Goal: Task Accomplishment & Management: Manage account settings

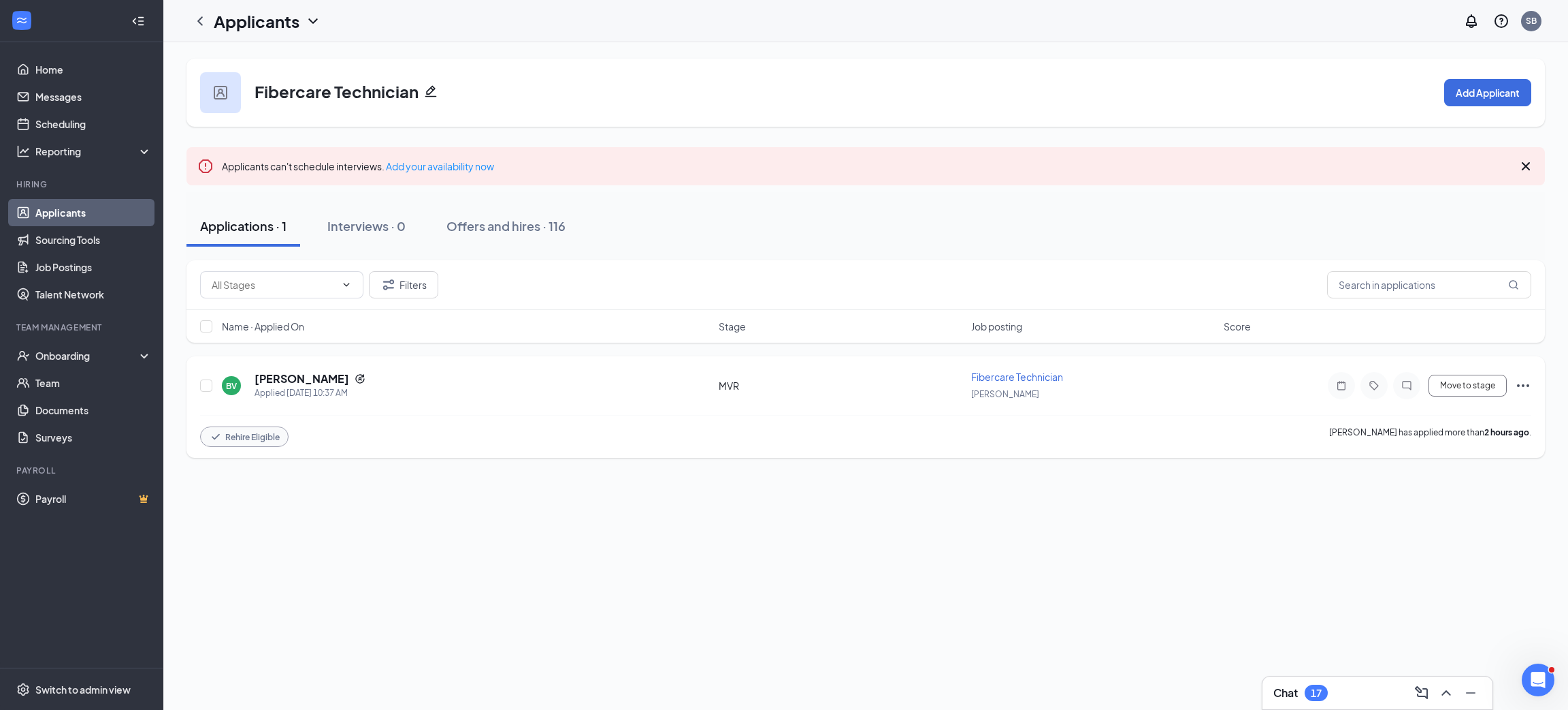
click at [1528, 389] on icon "Ellipses" at bounding box center [1523, 385] width 17 height 17
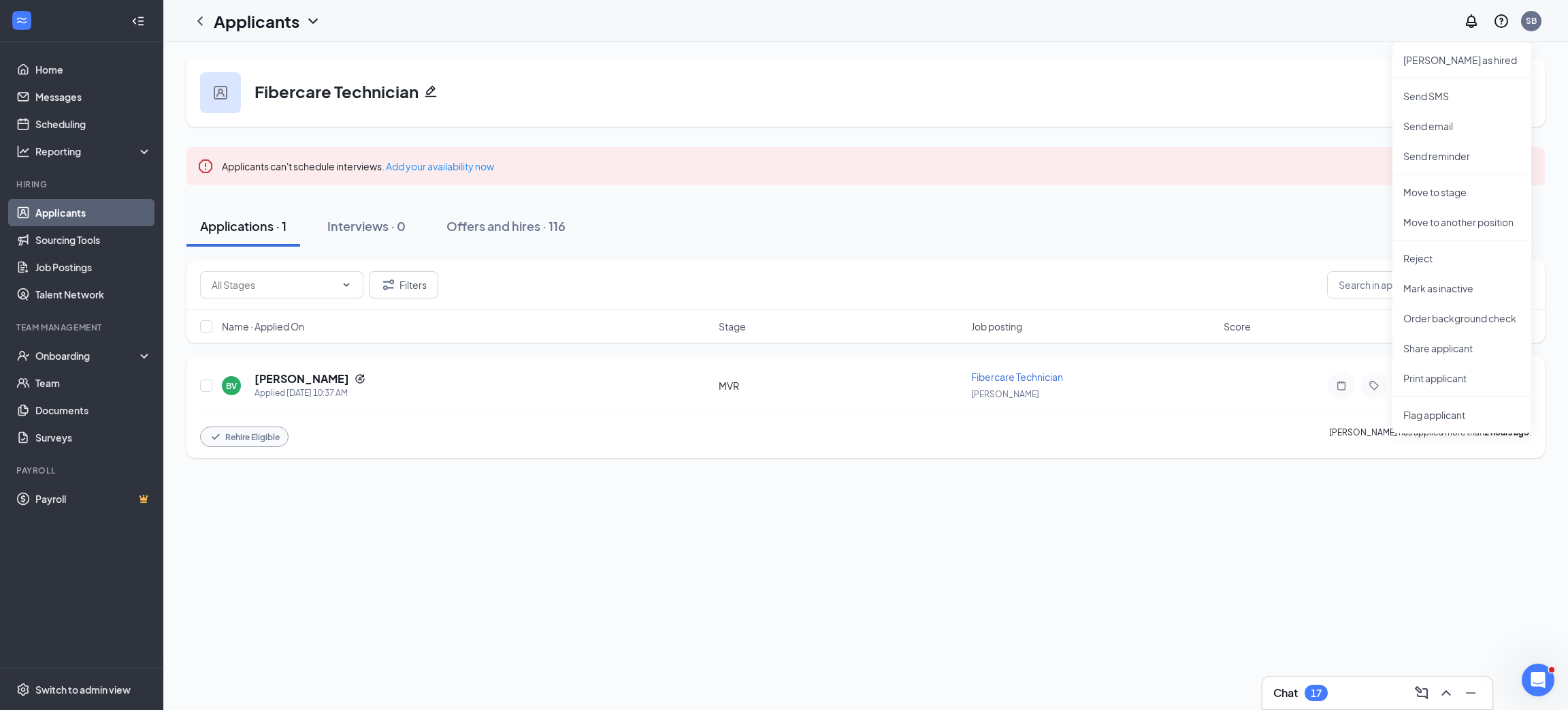
click at [1111, 455] on div "Rehire Eligible Benito Valdez Gibson has applied more than 2 hours ago ." at bounding box center [866, 436] width 1332 height 43
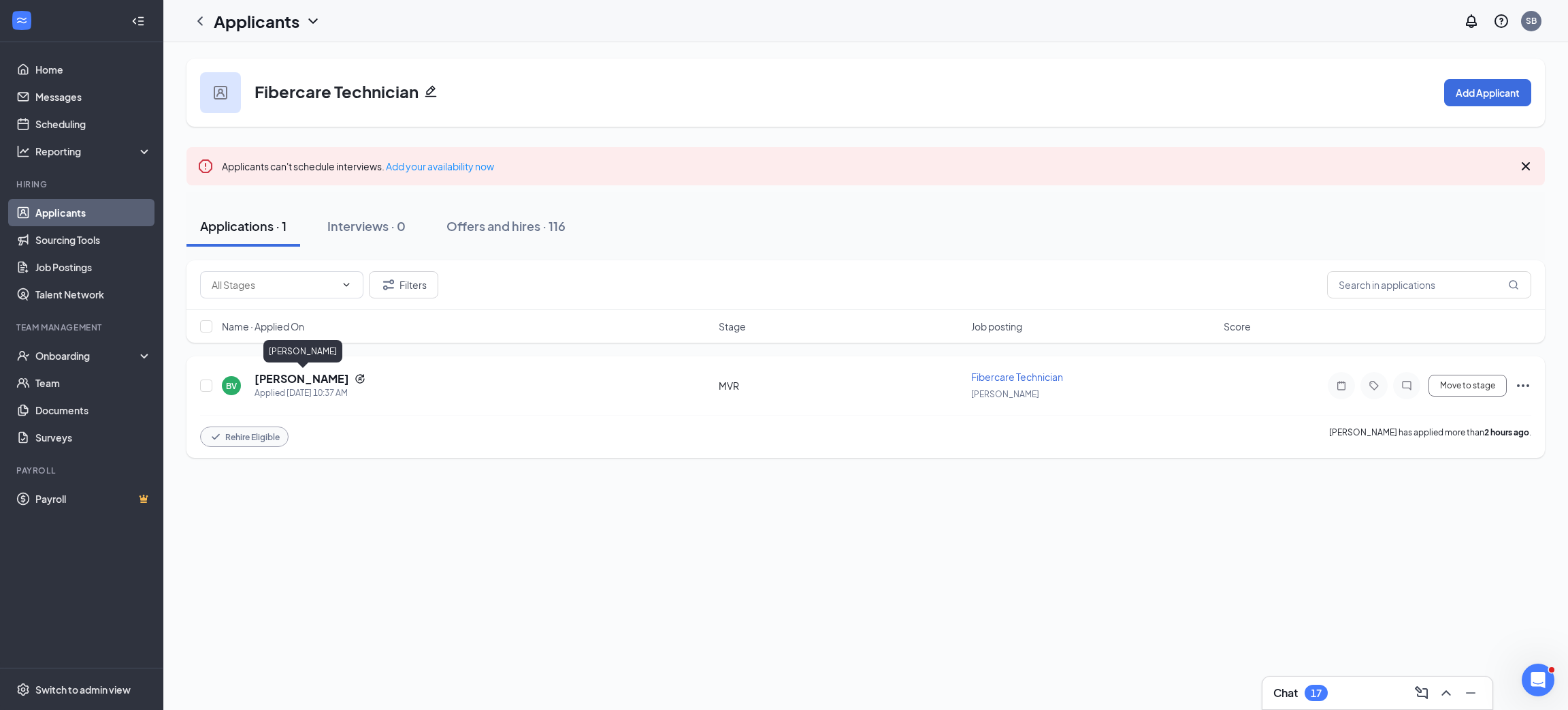
click at [349, 376] on h5 "Benito Valdez Gibson" at bounding box center [302, 378] width 95 height 15
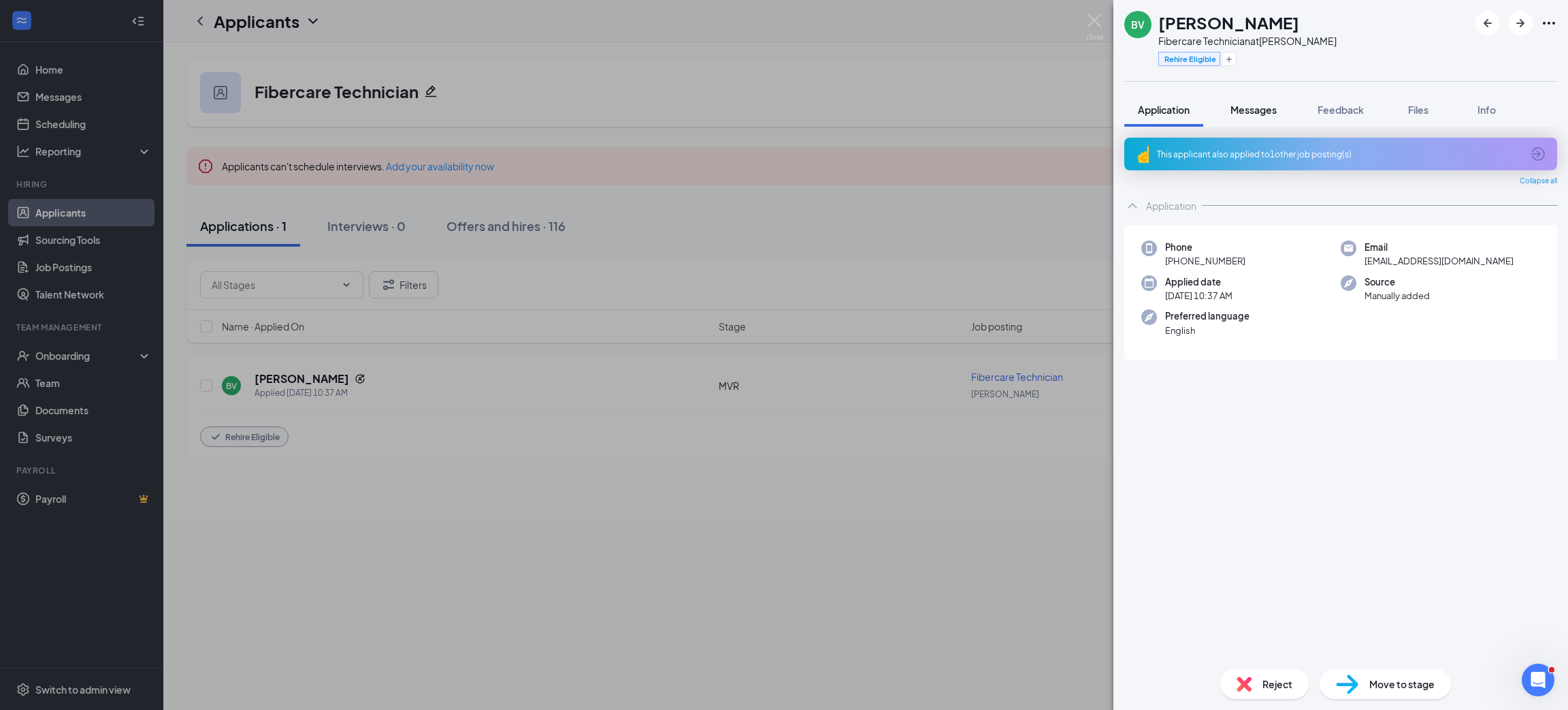
click at [1221, 113] on button "Messages" at bounding box center [1253, 110] width 73 height 34
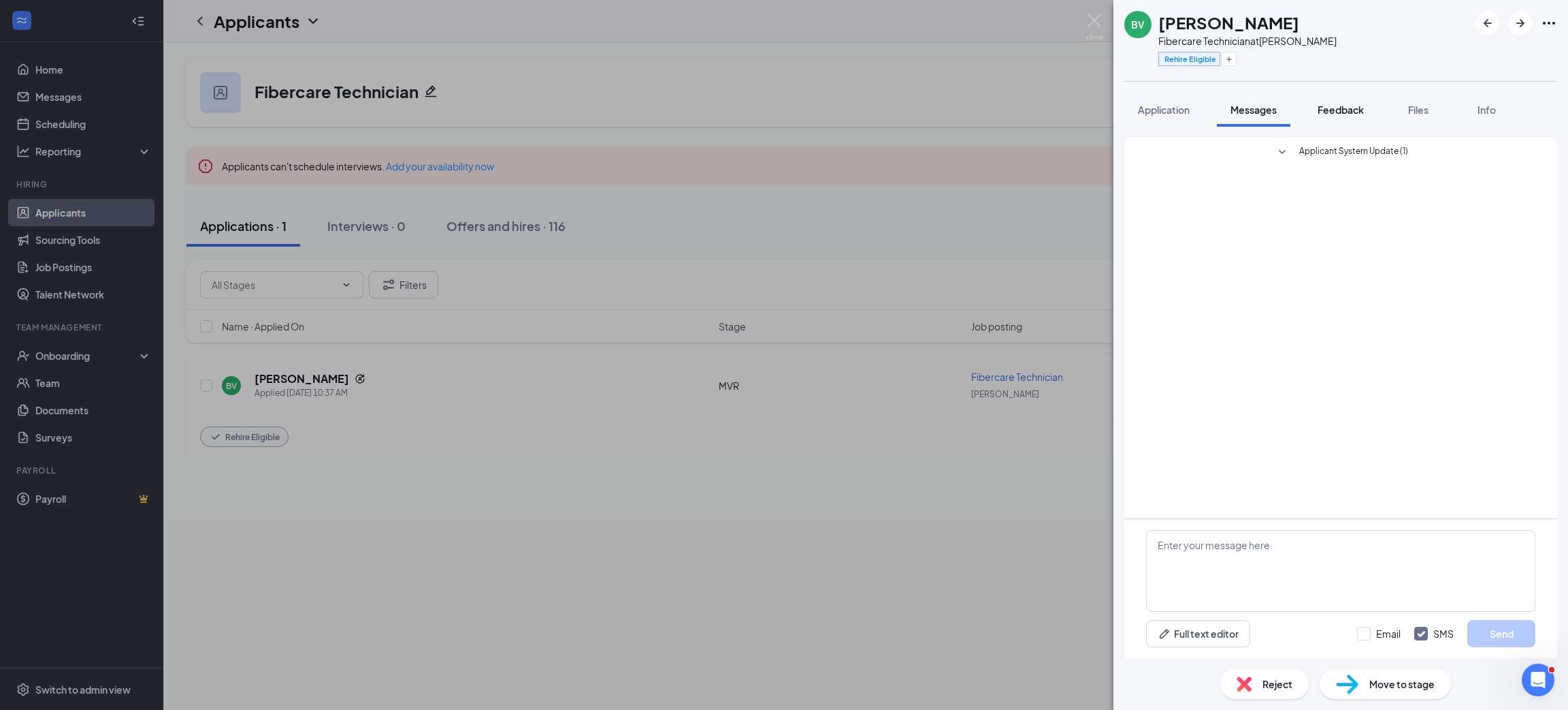
click at [1357, 110] on span "Feedback" at bounding box center [1340, 110] width 46 height 13
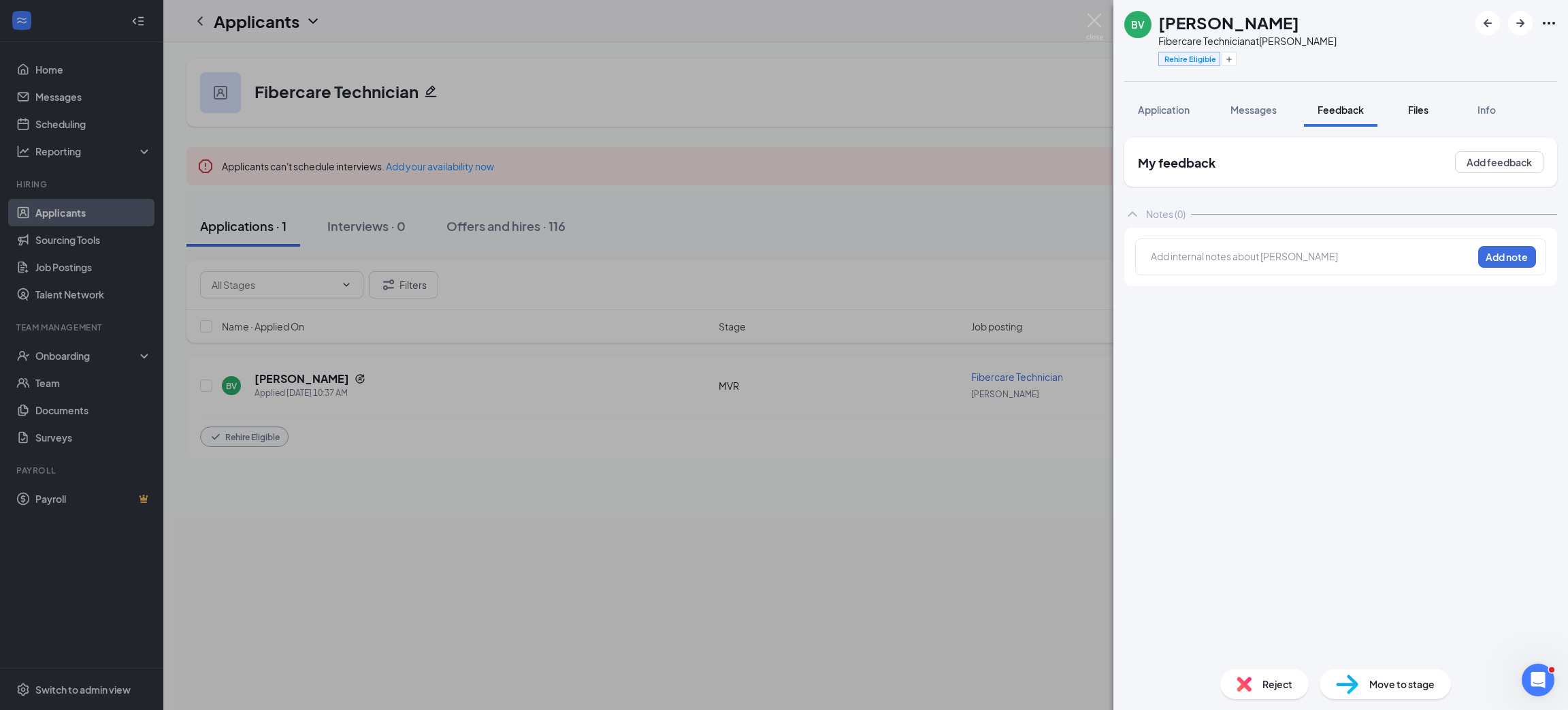
click at [1422, 109] on span "Files" at bounding box center [1418, 110] width 20 height 13
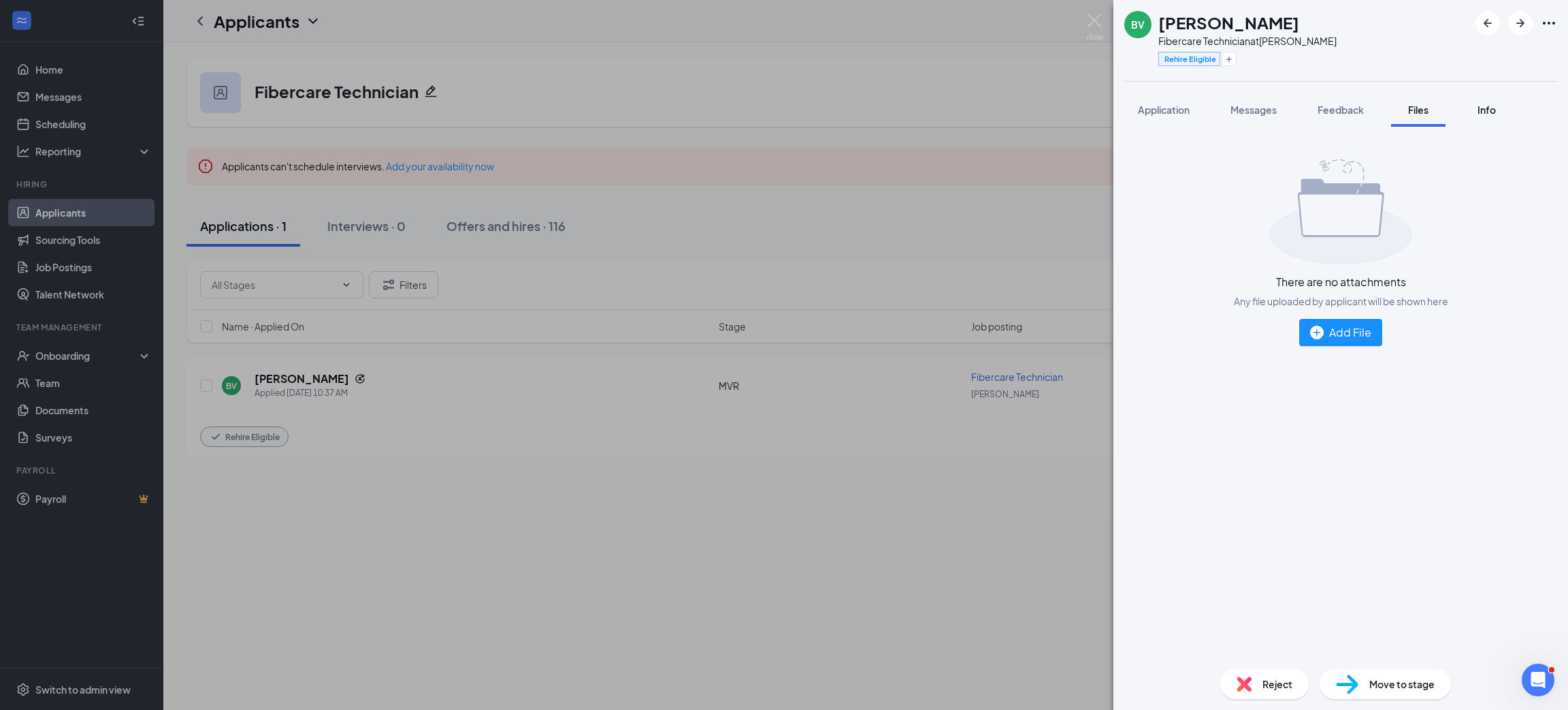
click at [1481, 116] on div "Info" at bounding box center [1486, 110] width 28 height 13
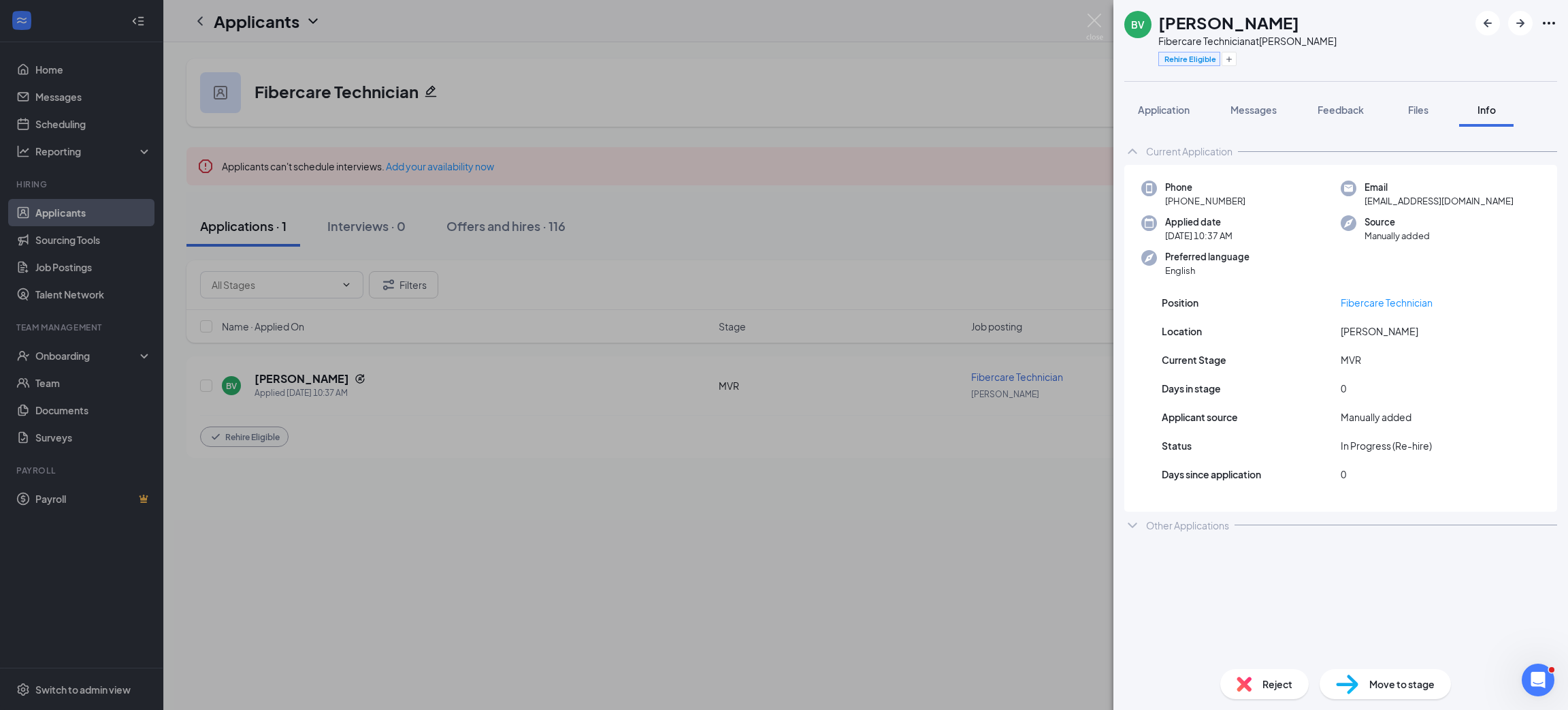
drag, startPoint x: 920, startPoint y: 309, endPoint x: 924, endPoint y: 318, distance: 9.8
click at [918, 309] on div "BV Benito Valdez Gibson Fibercare Technician at Goddard Rehire Eligible Applica…" at bounding box center [784, 355] width 1568 height 710
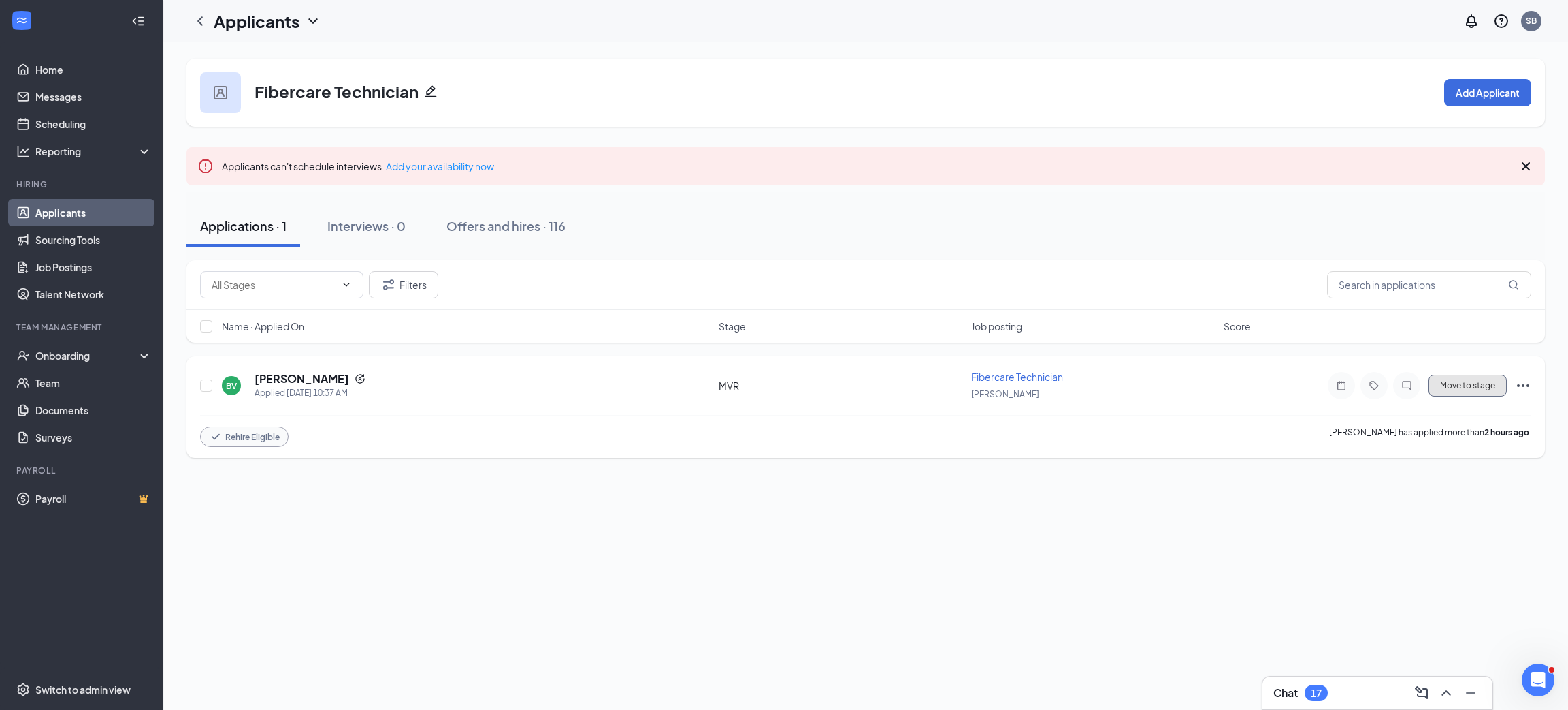
click at [1462, 385] on button "Move to stage" at bounding box center [1467, 385] width 78 height 22
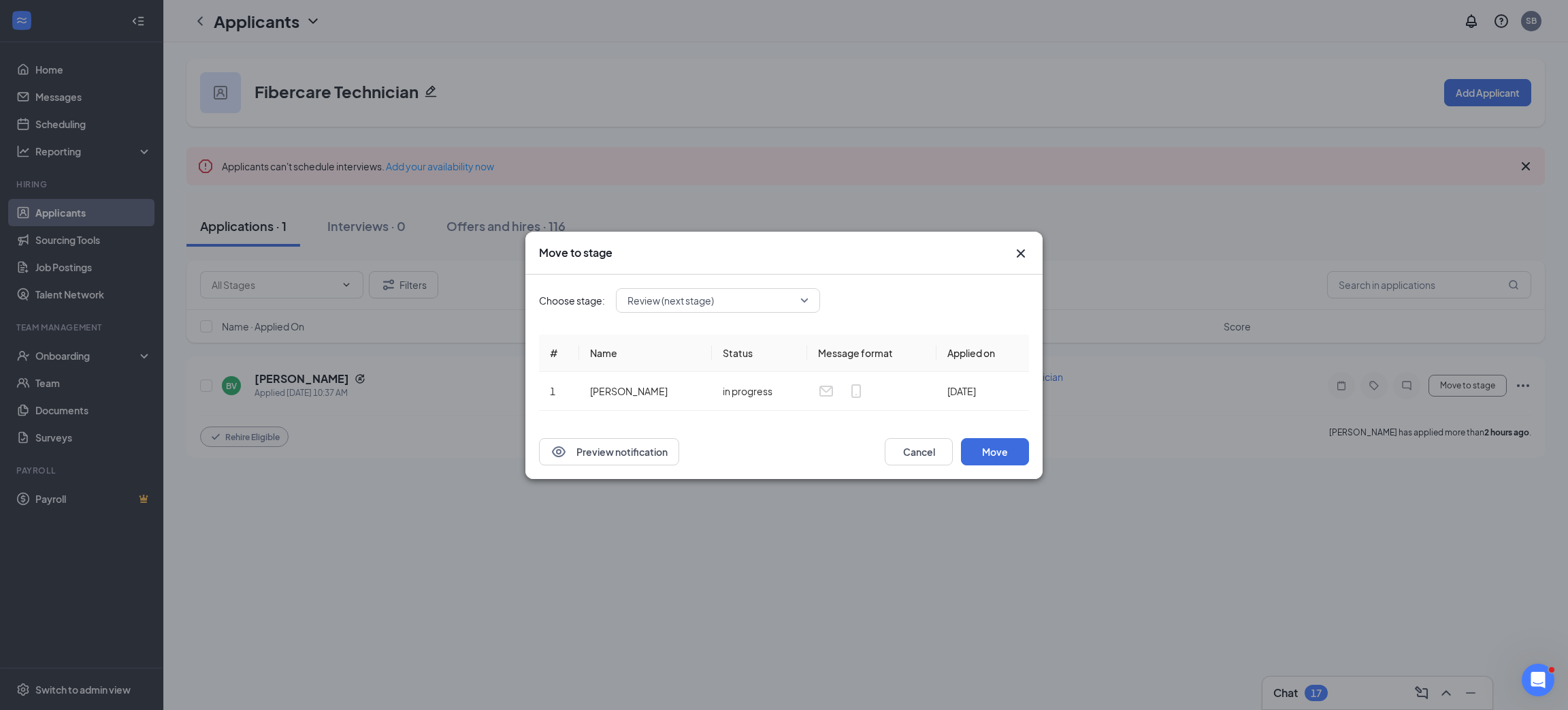
click at [737, 296] on span "Review (next stage)" at bounding box center [712, 300] width 169 height 20
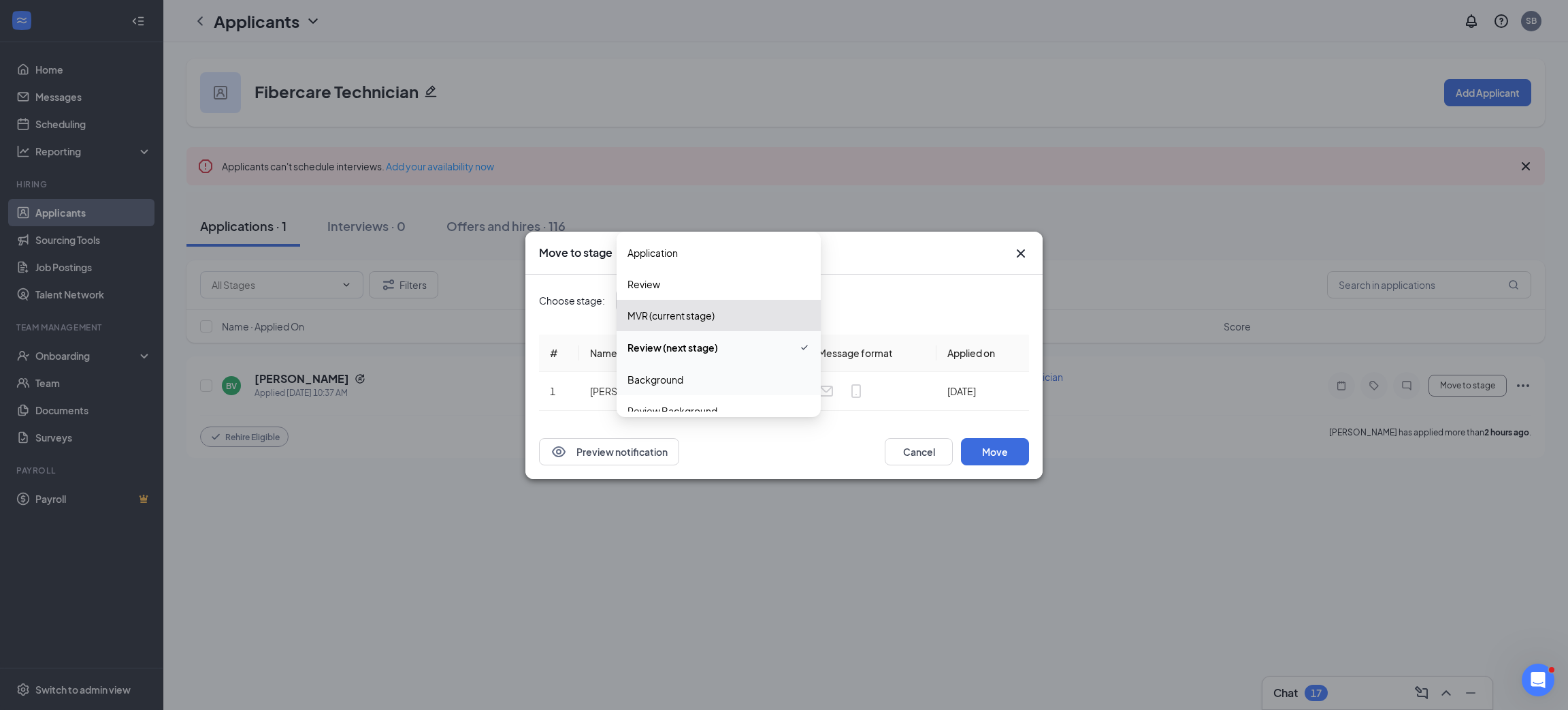
click at [993, 310] on div "Choose stage: Review (next stage) 3920612 3961032 3961033 Application Review MV…" at bounding box center [784, 300] width 490 height 24
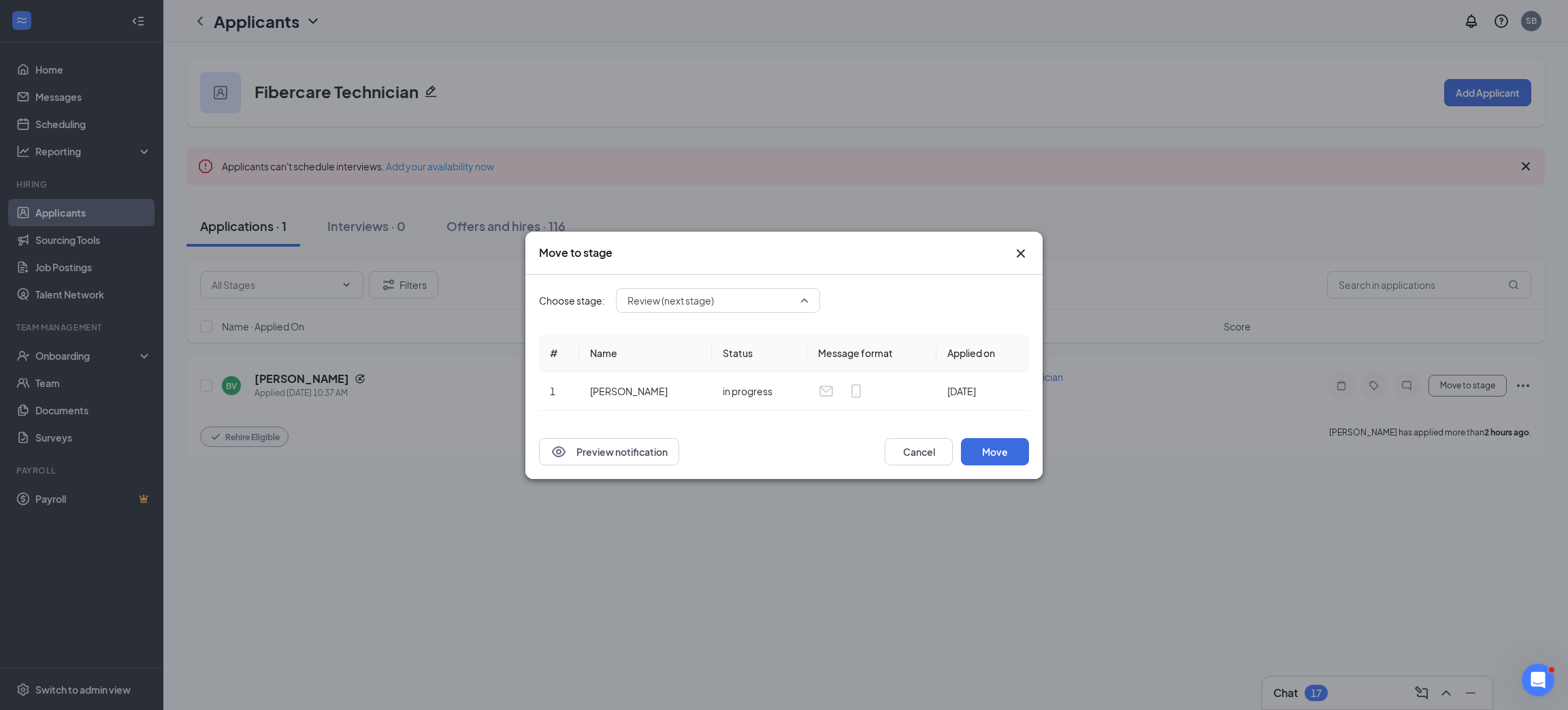
click at [730, 294] on span "Review (next stage)" at bounding box center [712, 300] width 169 height 20
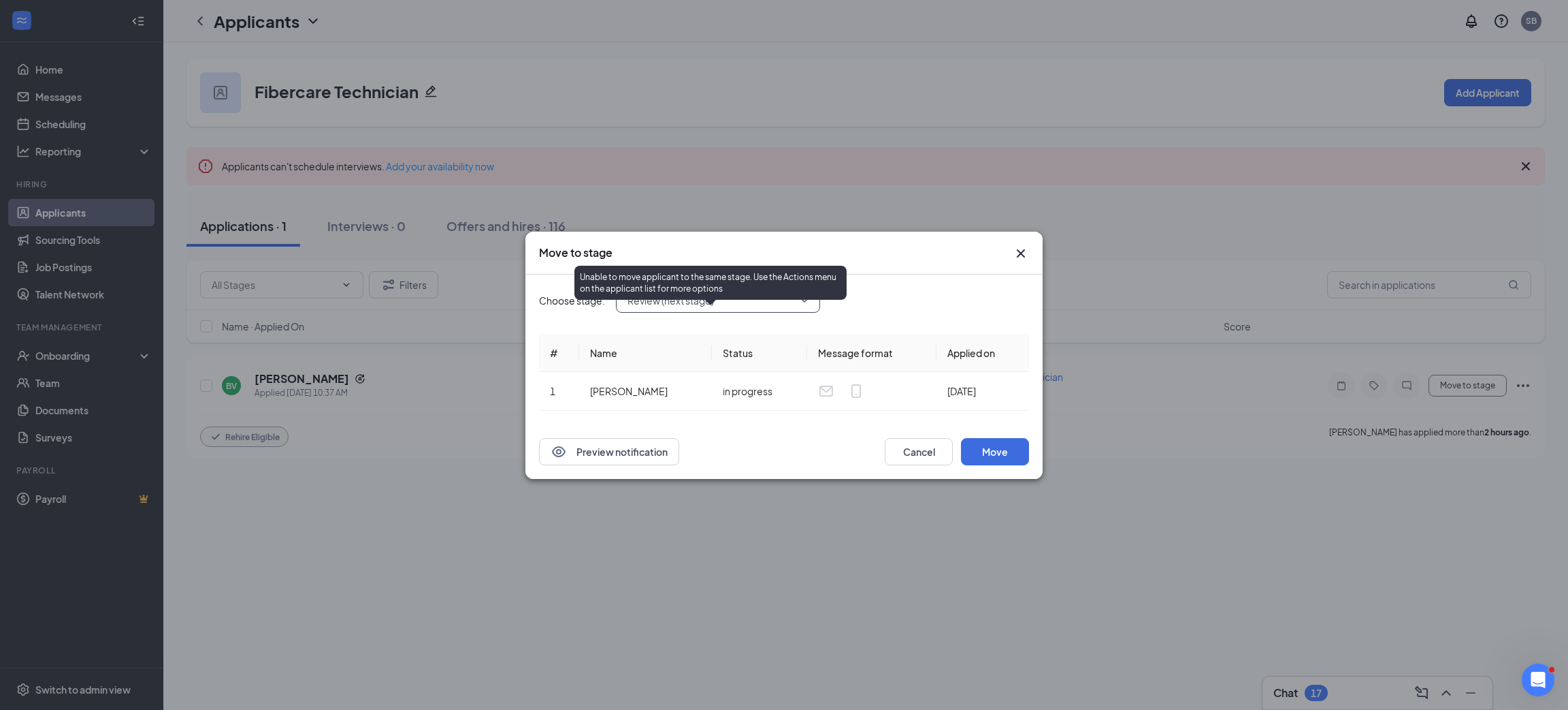
click at [663, 281] on div "Unable to move applicant to the same stage. Use the Actions menu on the applica…" at bounding box center [710, 282] width 272 height 34
click at [705, 294] on div "Unable to move applicant to the same stage. Use the Actions menu on the applica…" at bounding box center [710, 282] width 272 height 34
click at [705, 304] on div "Unable to move applicant to the same stage. Use the Actions menu on the applica…" at bounding box center [710, 285] width 272 height 39
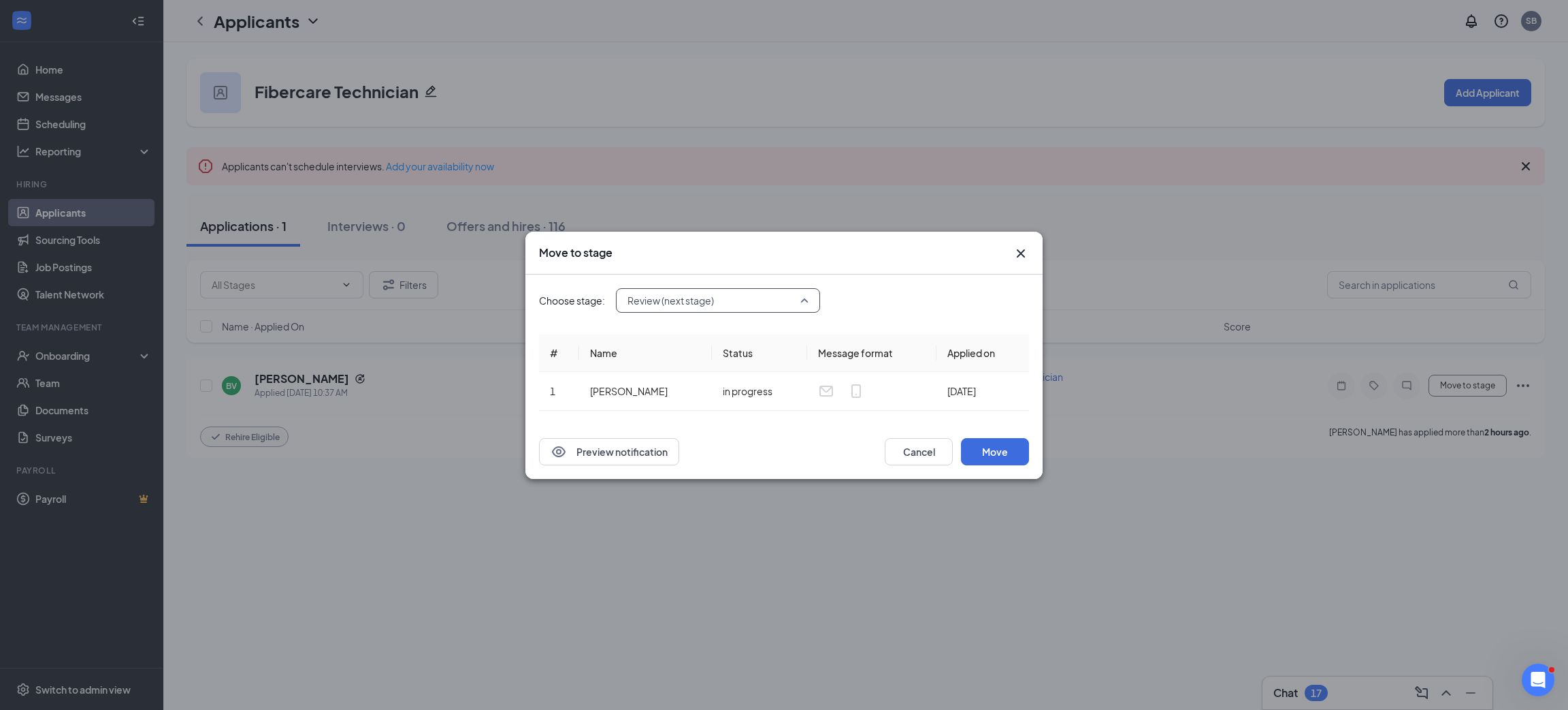
click at [702, 304] on span "Review (next stage)" at bounding box center [671, 300] width 87 height 20
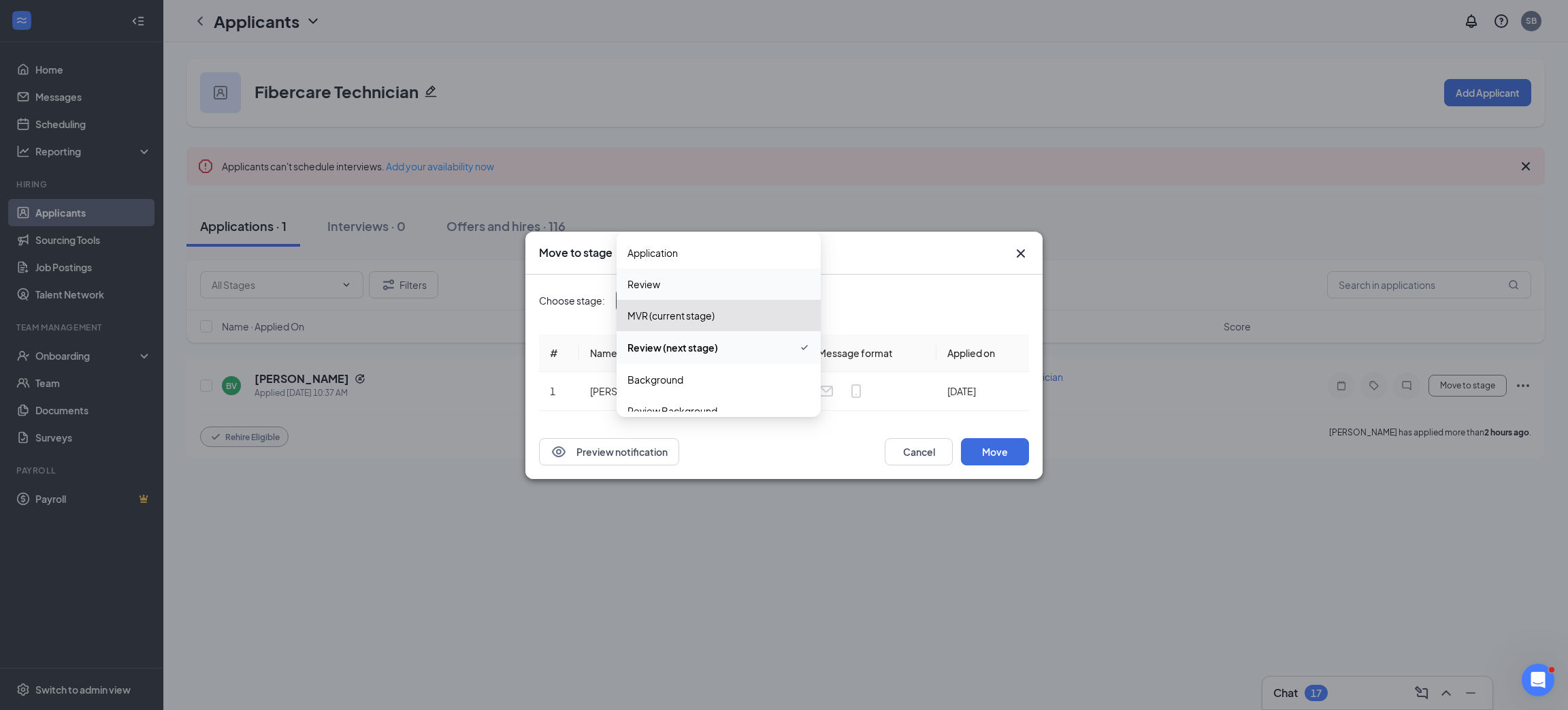
click at [685, 278] on span "Review" at bounding box center [719, 284] width 183 height 15
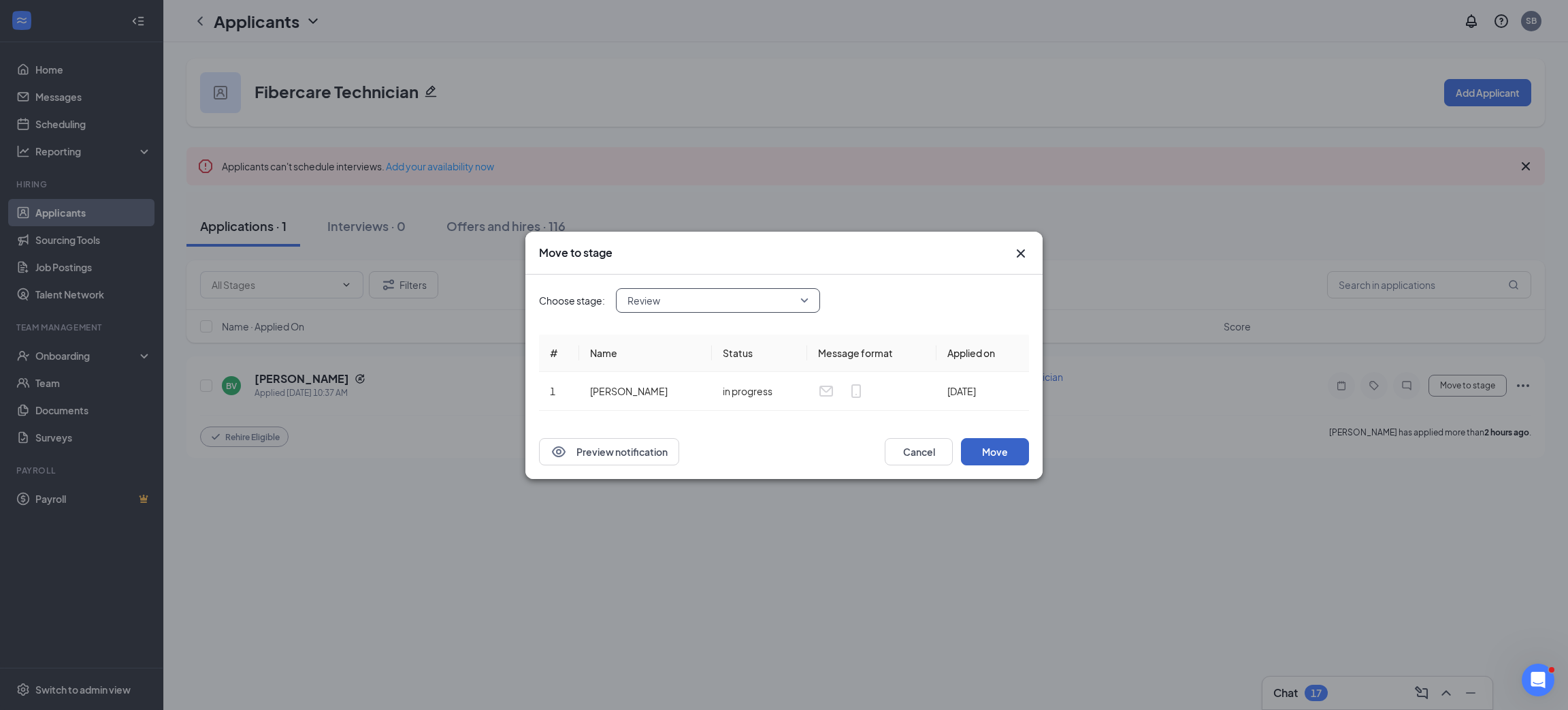
click at [1020, 454] on button "Move" at bounding box center [995, 452] width 68 height 28
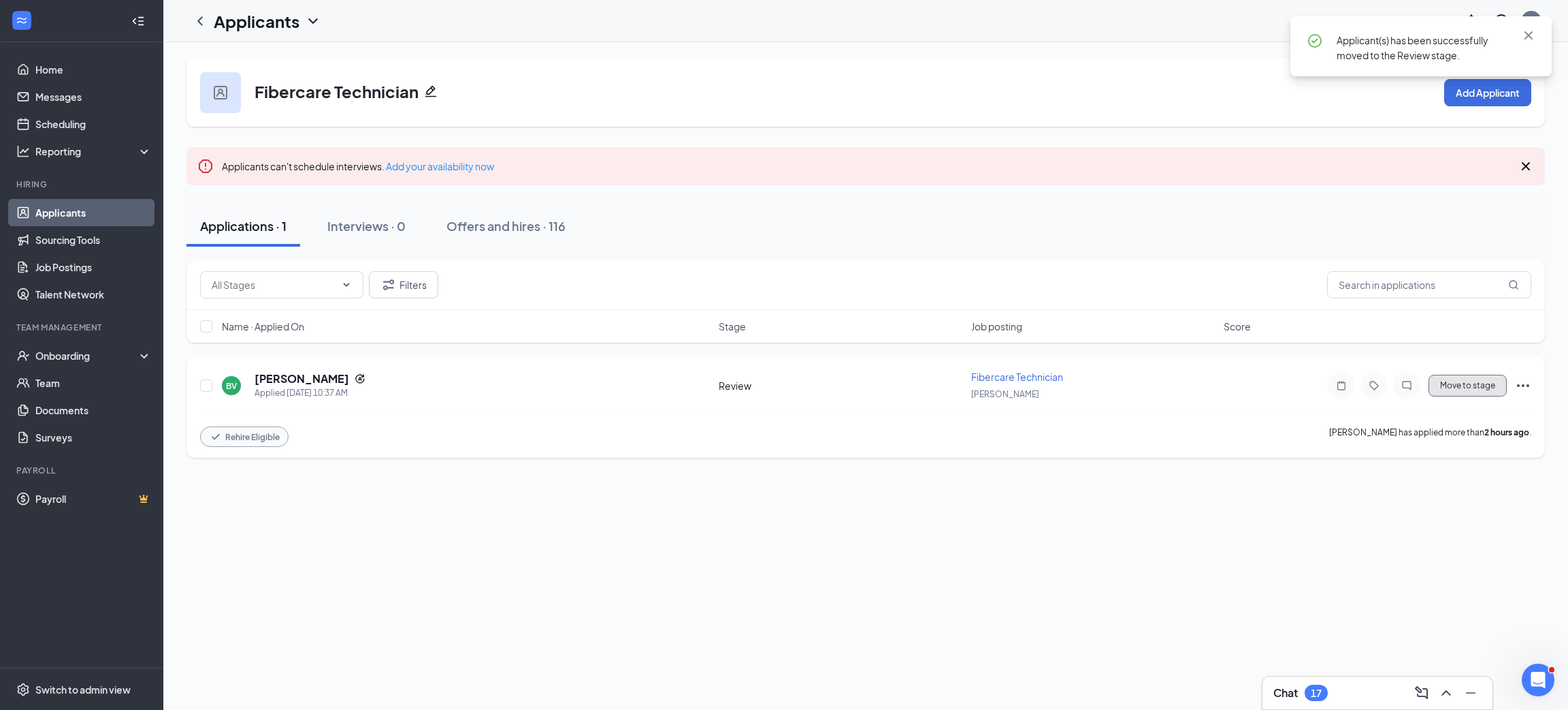
click at [1462, 392] on button "Move to stage" at bounding box center [1467, 385] width 78 height 22
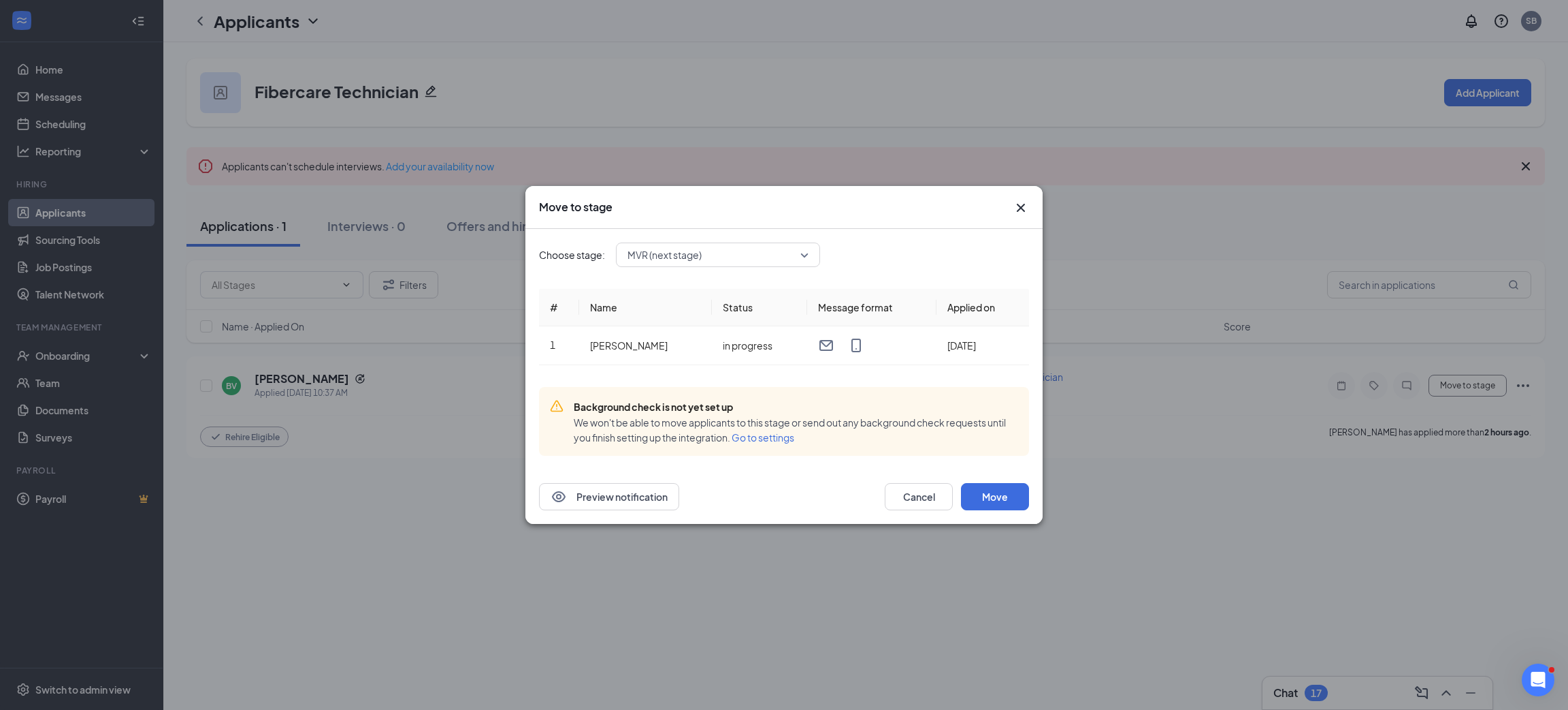
click at [732, 258] on span "MVR (next stage)" at bounding box center [712, 255] width 169 height 20
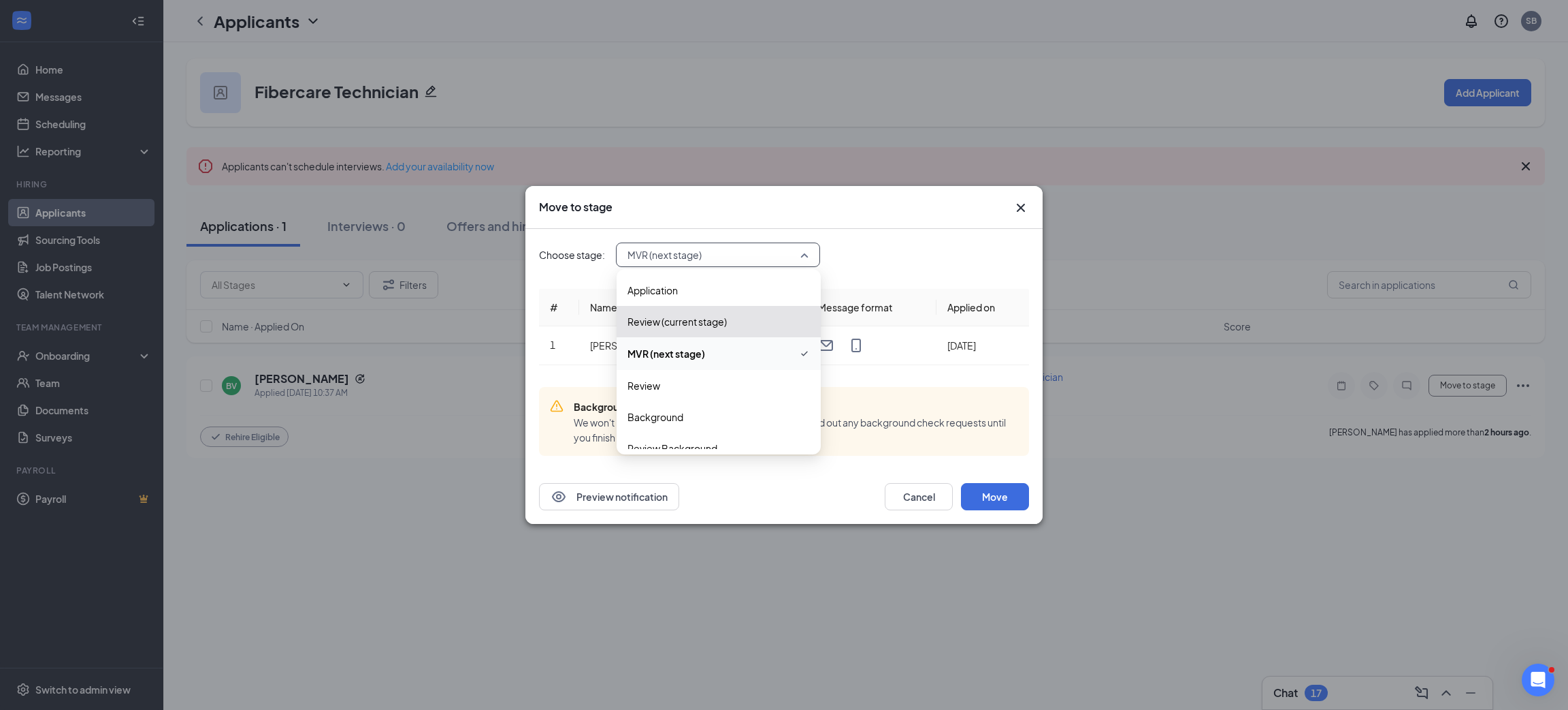
click at [697, 357] on span "MVR (next stage)" at bounding box center [666, 353] width 78 height 15
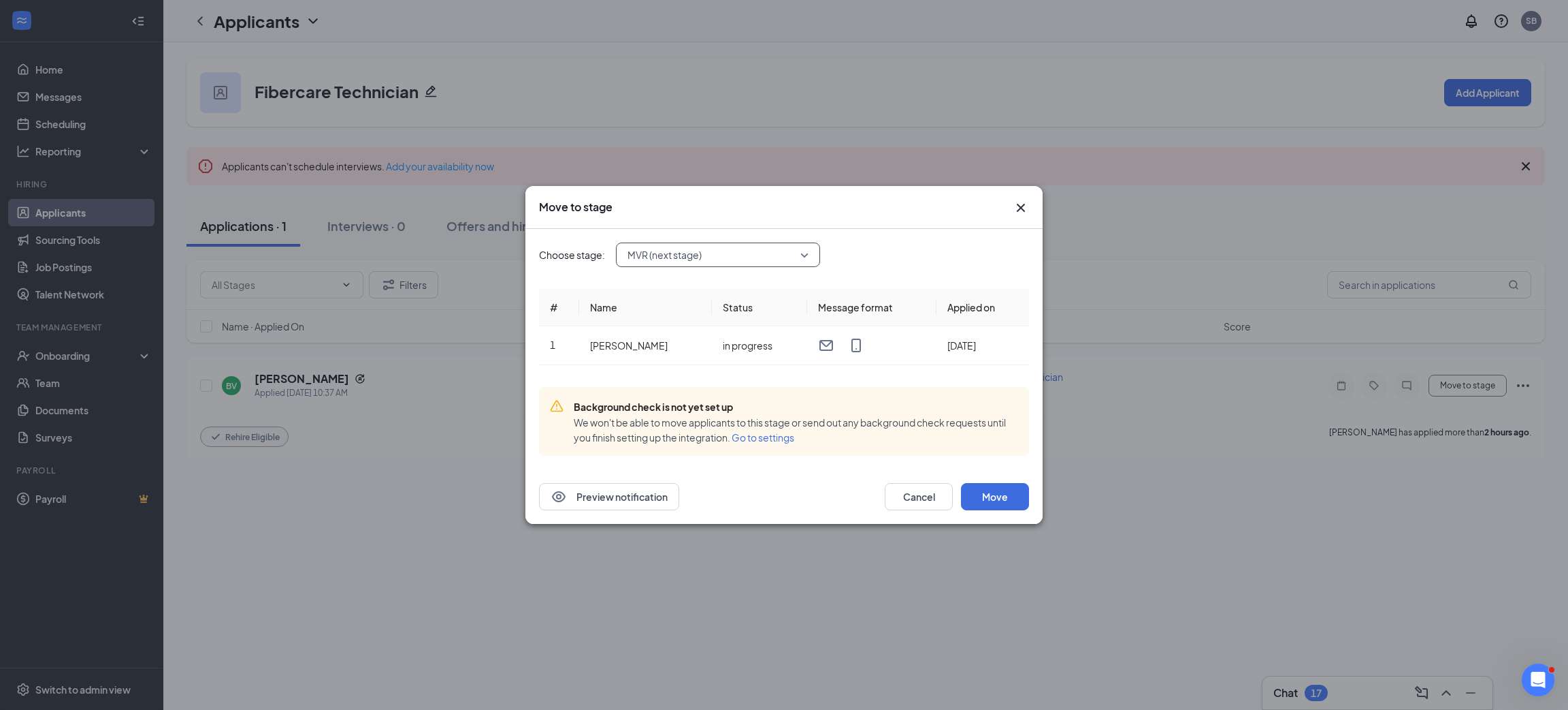
click at [765, 437] on span "Go to settings" at bounding box center [763, 437] width 63 height 13
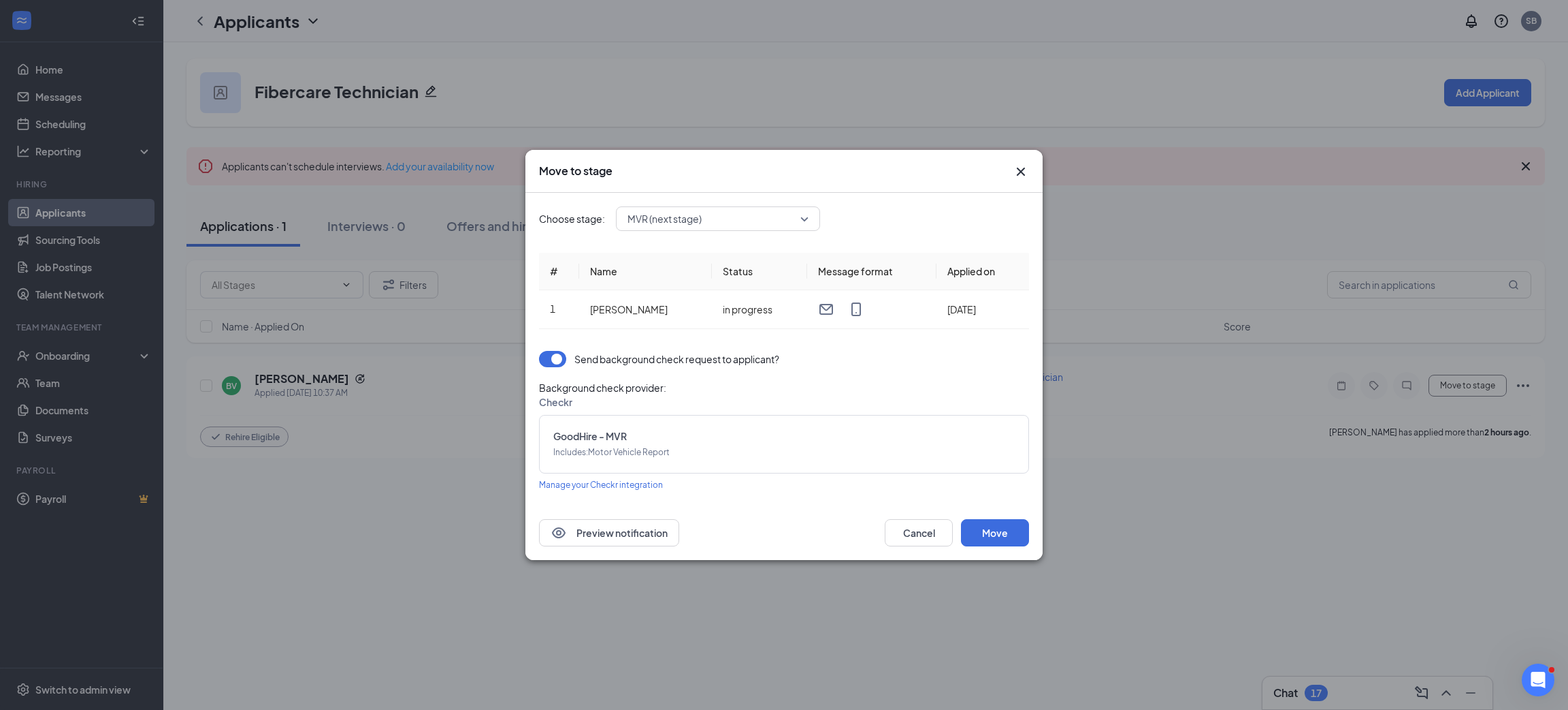
click at [1027, 174] on icon "Cross" at bounding box center [1021, 171] width 17 height 17
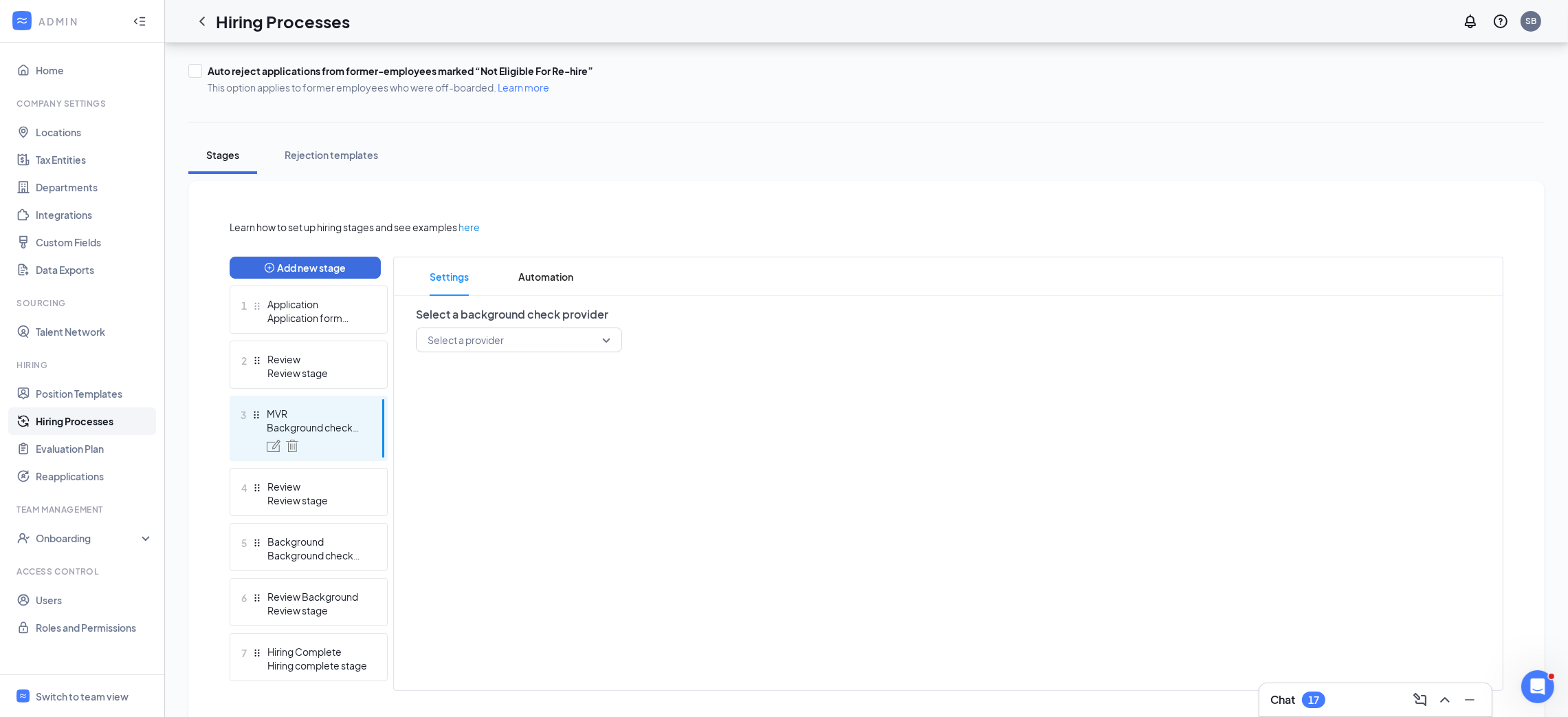
scroll to position [180, 0]
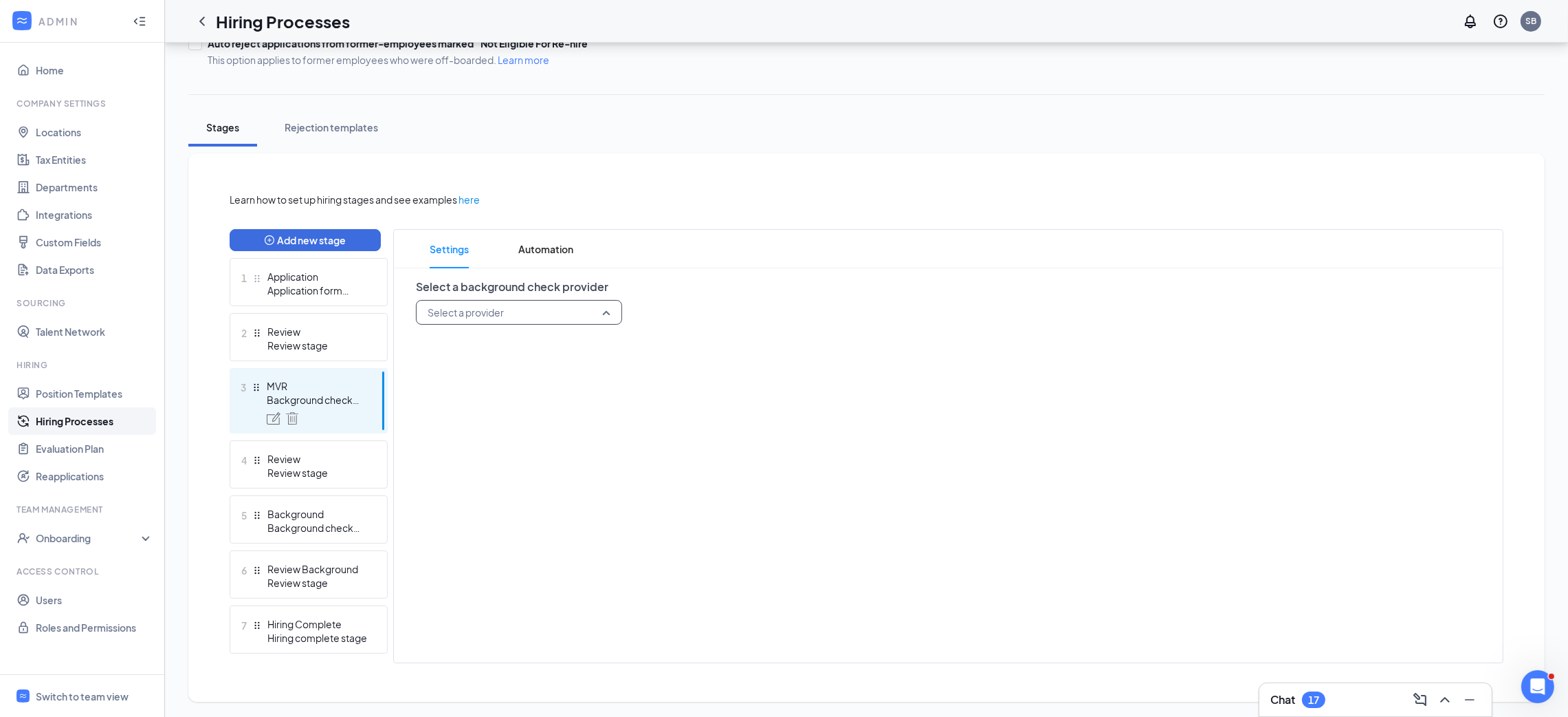
click at [492, 317] on input "search" at bounding box center [514, 312] width 180 height 23
click at [469, 347] on span "Checkr" at bounding box center [520, 349] width 185 height 15
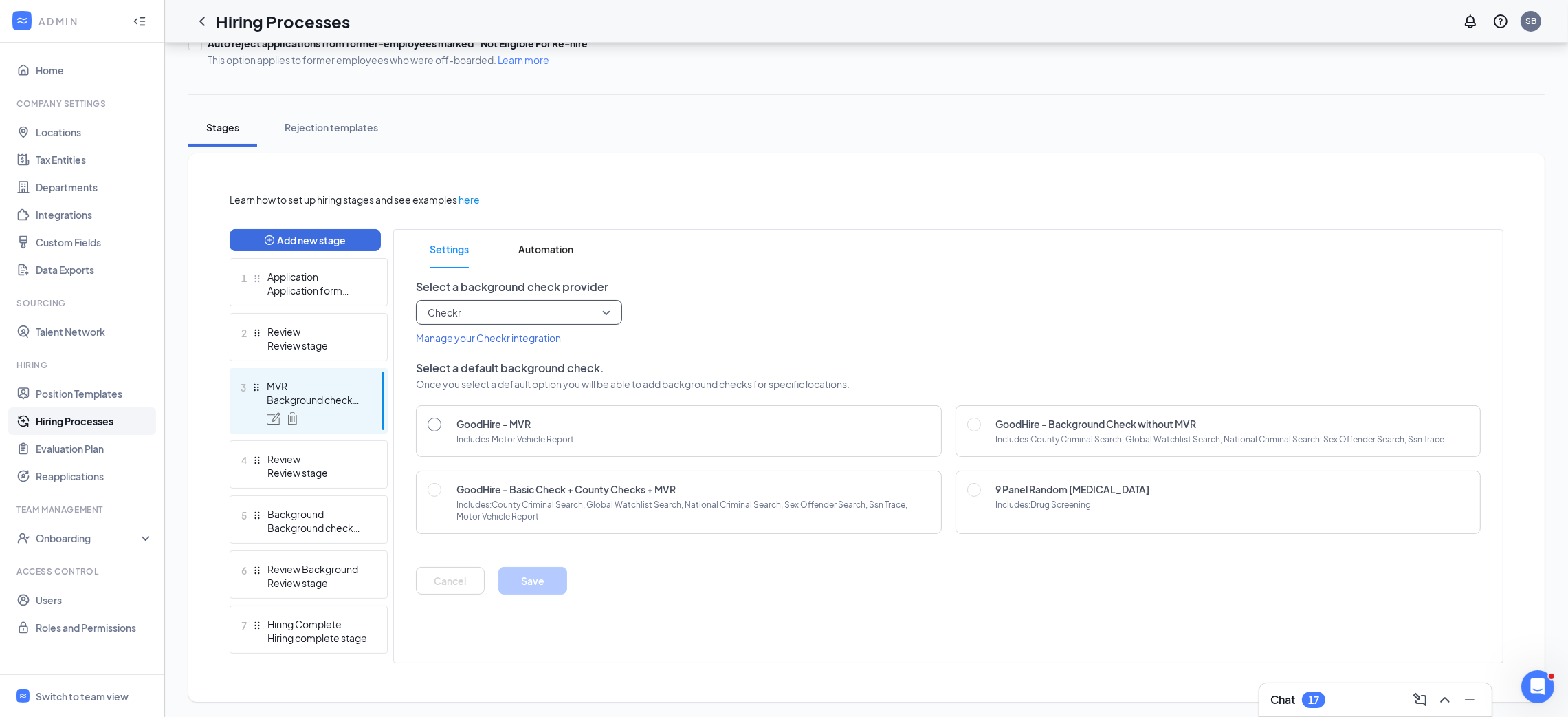
click at [433, 427] on input "radio" at bounding box center [434, 424] width 14 height 14
radio input "true"
click at [512, 555] on div "Select a default background check. Once you select a default option you will be…" at bounding box center [948, 477] width 1065 height 236
click at [522, 592] on button "Save" at bounding box center [533, 580] width 68 height 28
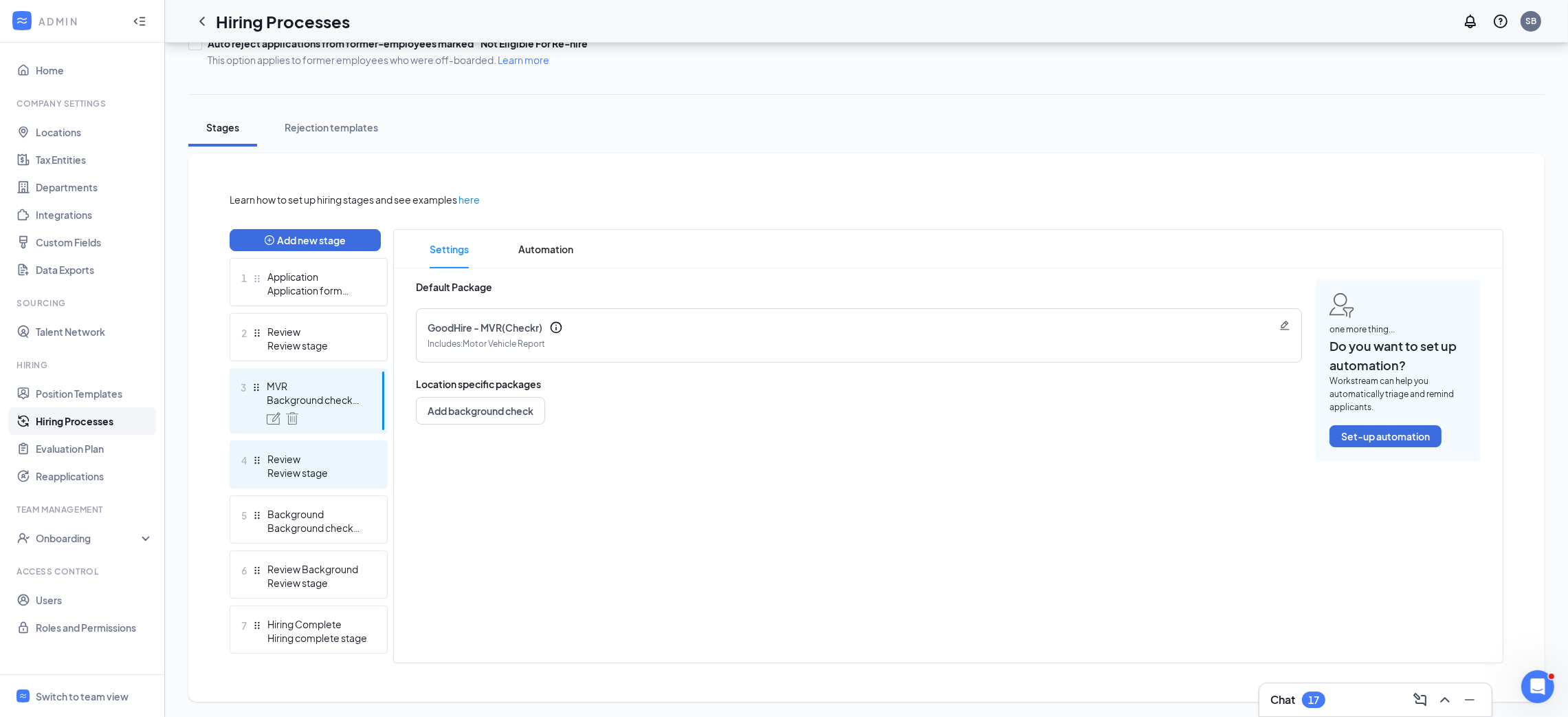
click at [345, 454] on div "Review" at bounding box center [317, 458] width 100 height 14
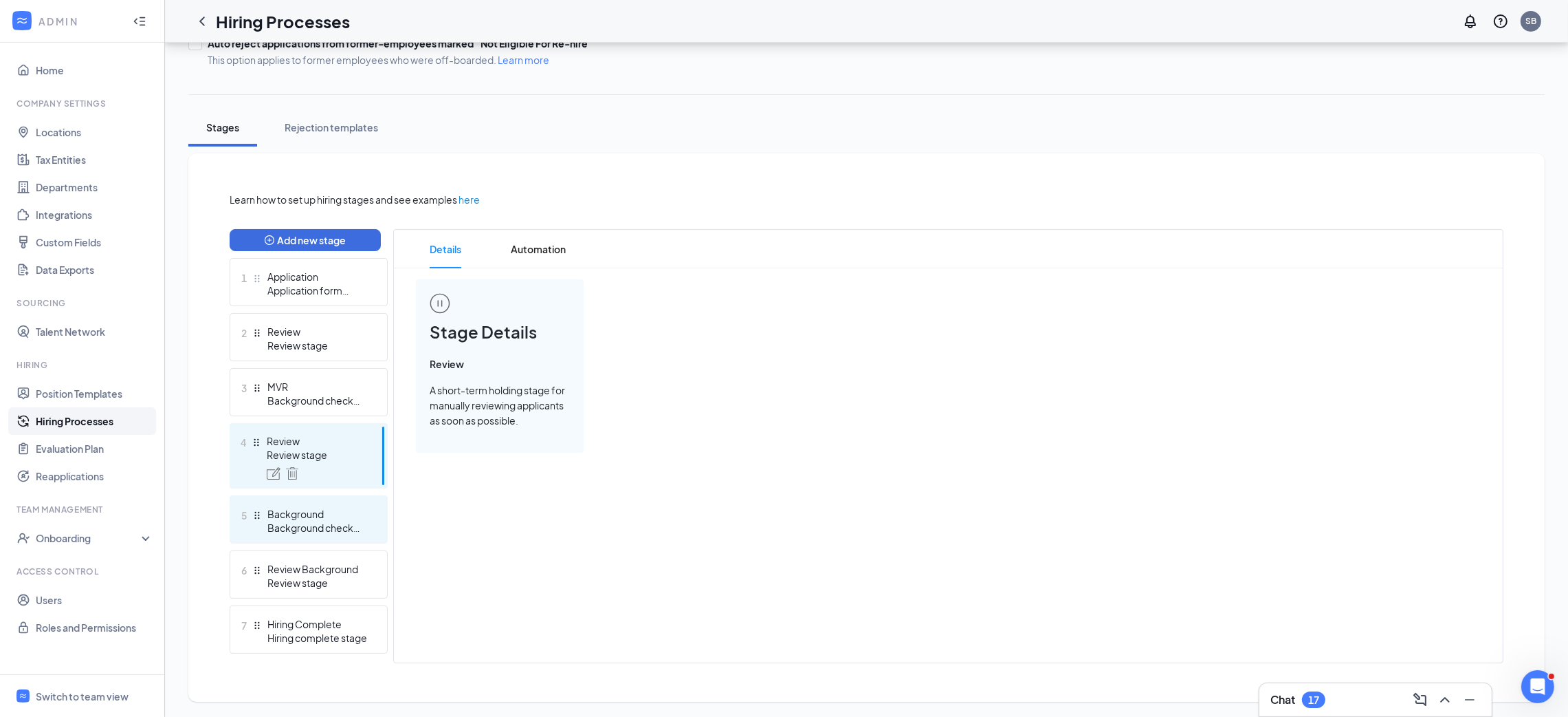
click at [340, 508] on div "Background" at bounding box center [317, 513] width 100 height 14
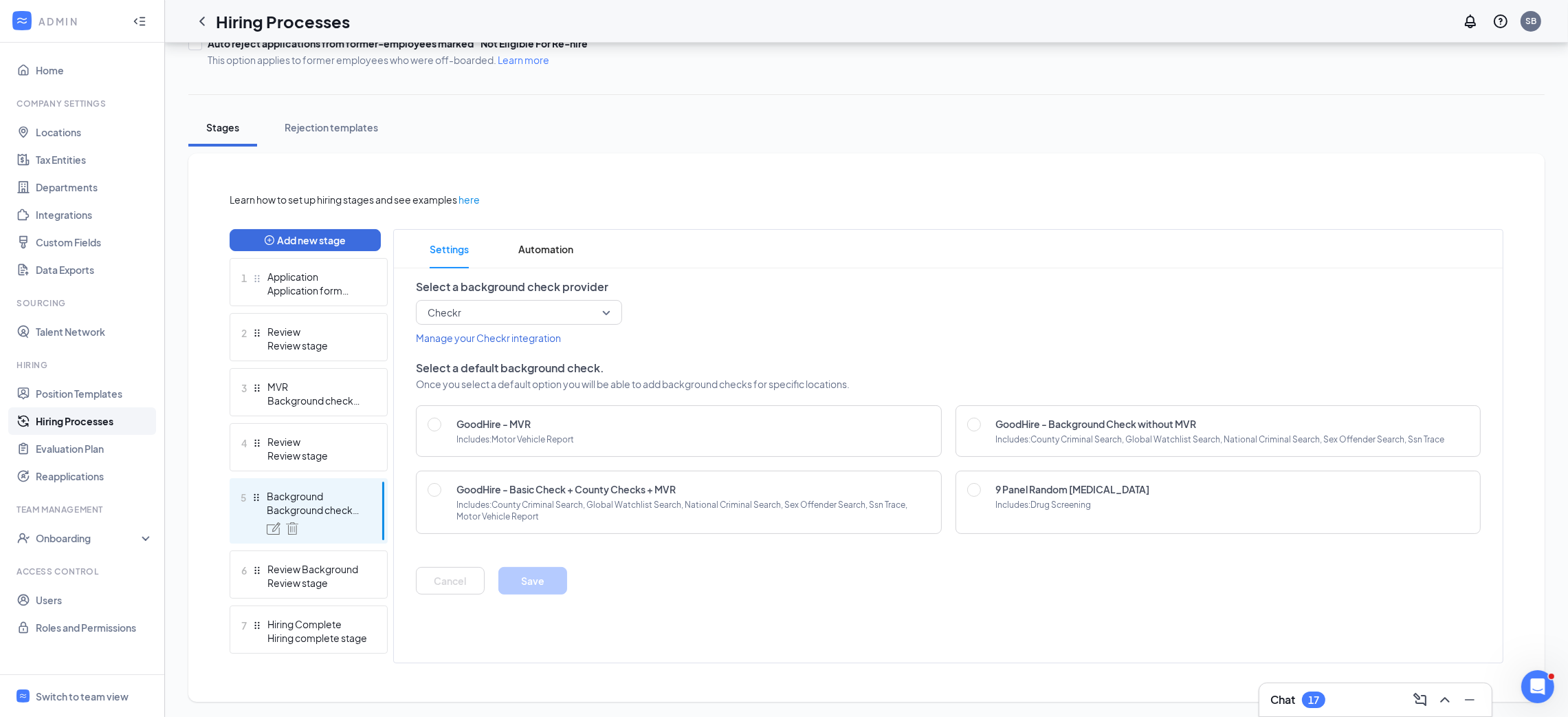
click at [986, 424] on div "GoodHire - Background Check without MVR Includes: County Criminal Search, Globa…" at bounding box center [1218, 431] width 526 height 52
click at [980, 427] on div at bounding box center [977, 431] width 19 height 28
click at [976, 427] on input "radio" at bounding box center [974, 424] width 14 height 14
radio input "true"
click at [539, 581] on button "Save" at bounding box center [533, 580] width 68 height 28
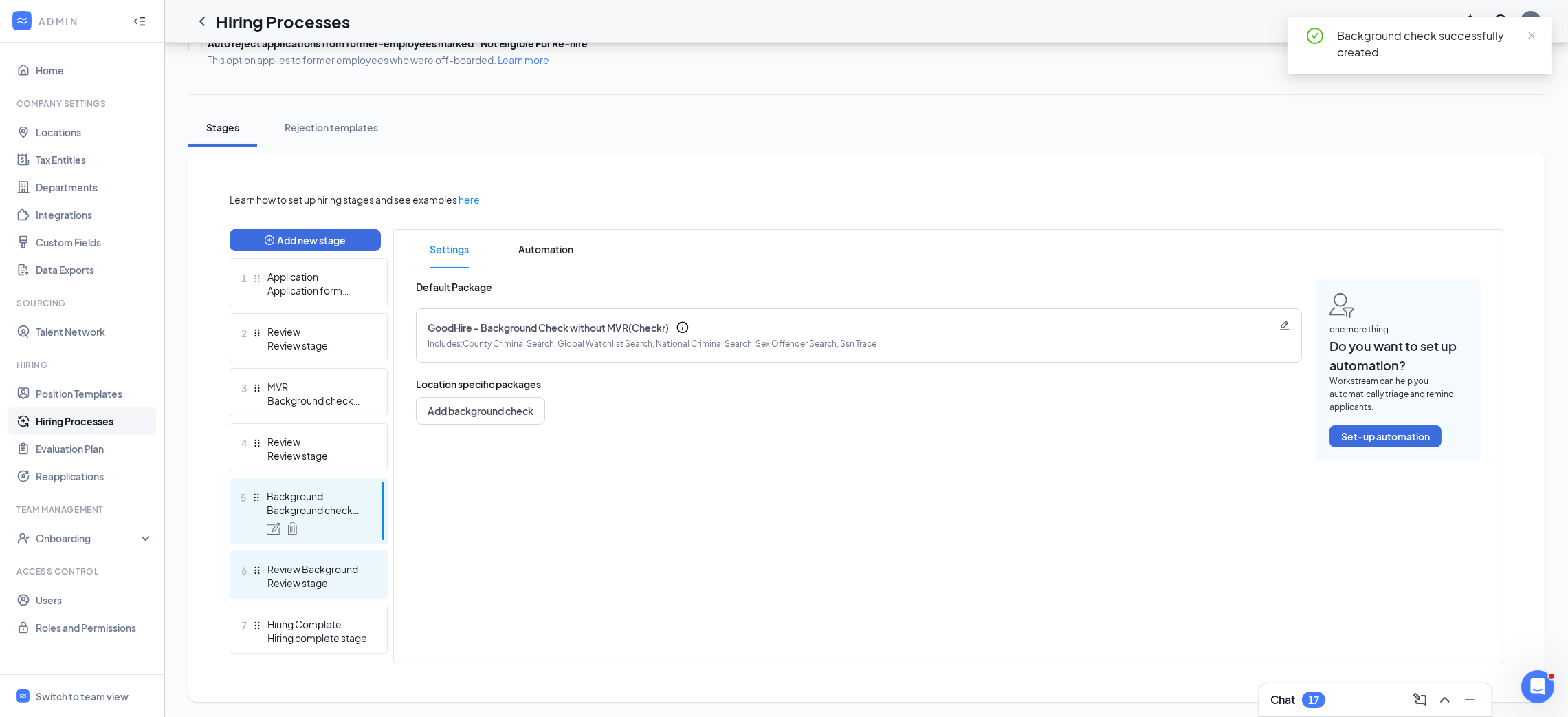
click at [364, 575] on div "Review stage" at bounding box center [317, 582] width 100 height 14
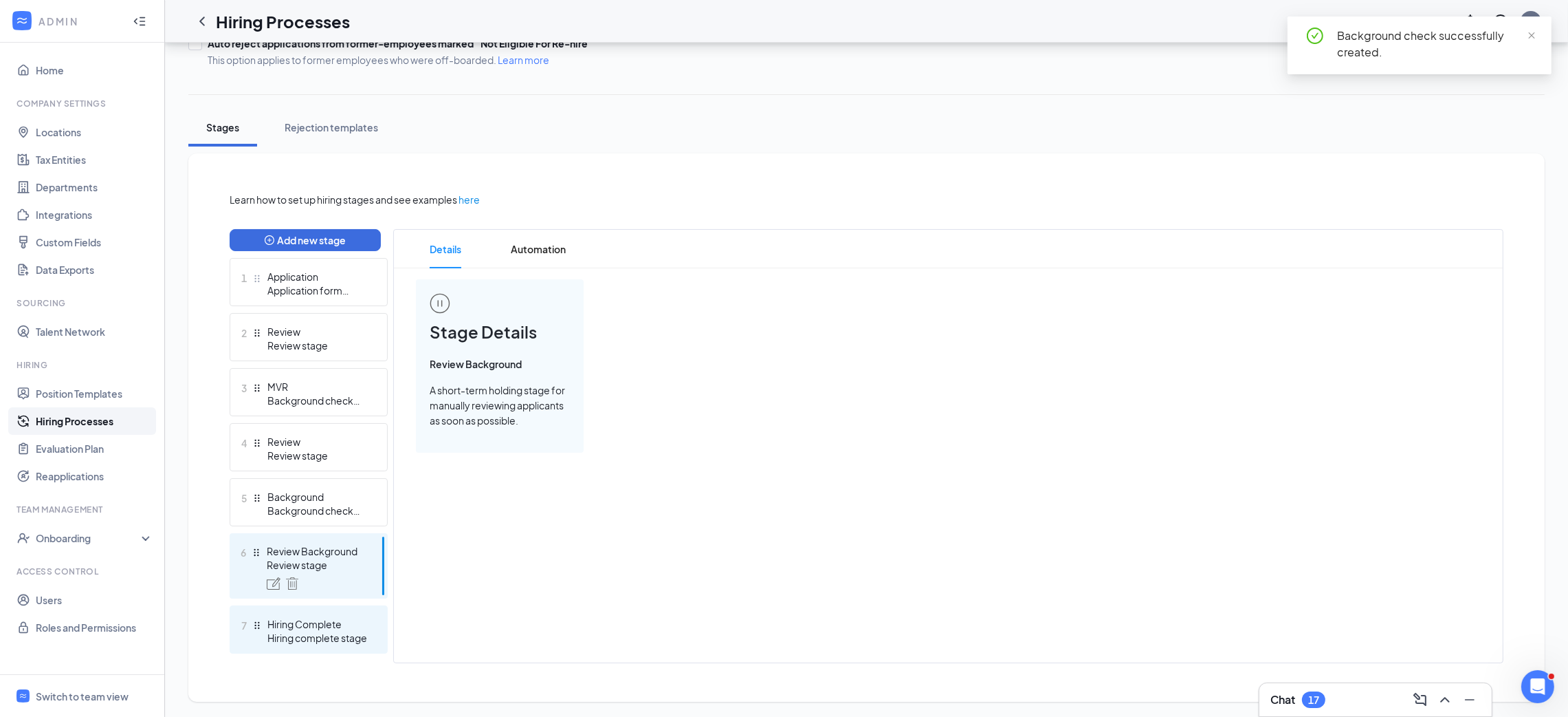
click at [357, 618] on div "Hiring Complete" at bounding box center [317, 623] width 100 height 14
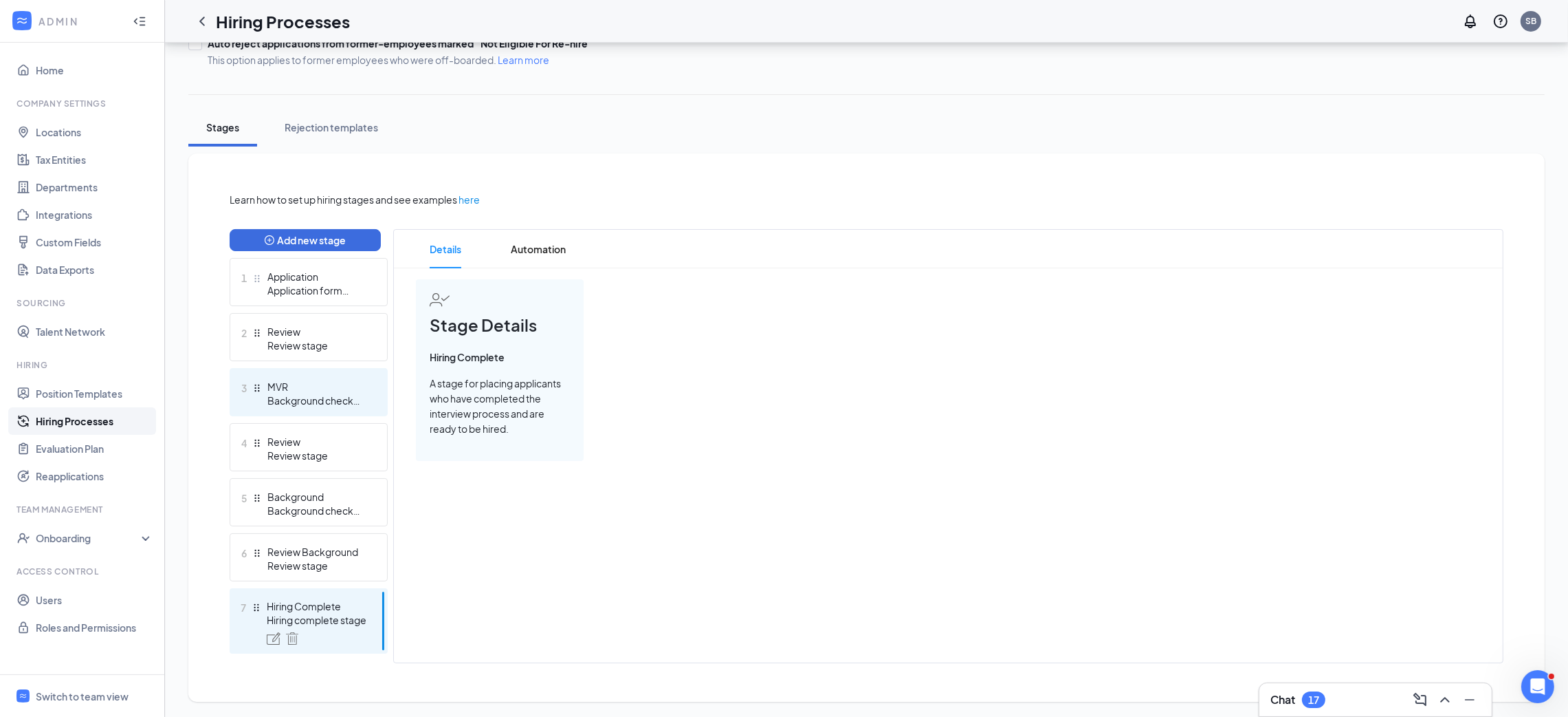
click at [377, 372] on div "3 MVR Background check stage" at bounding box center [309, 392] width 158 height 49
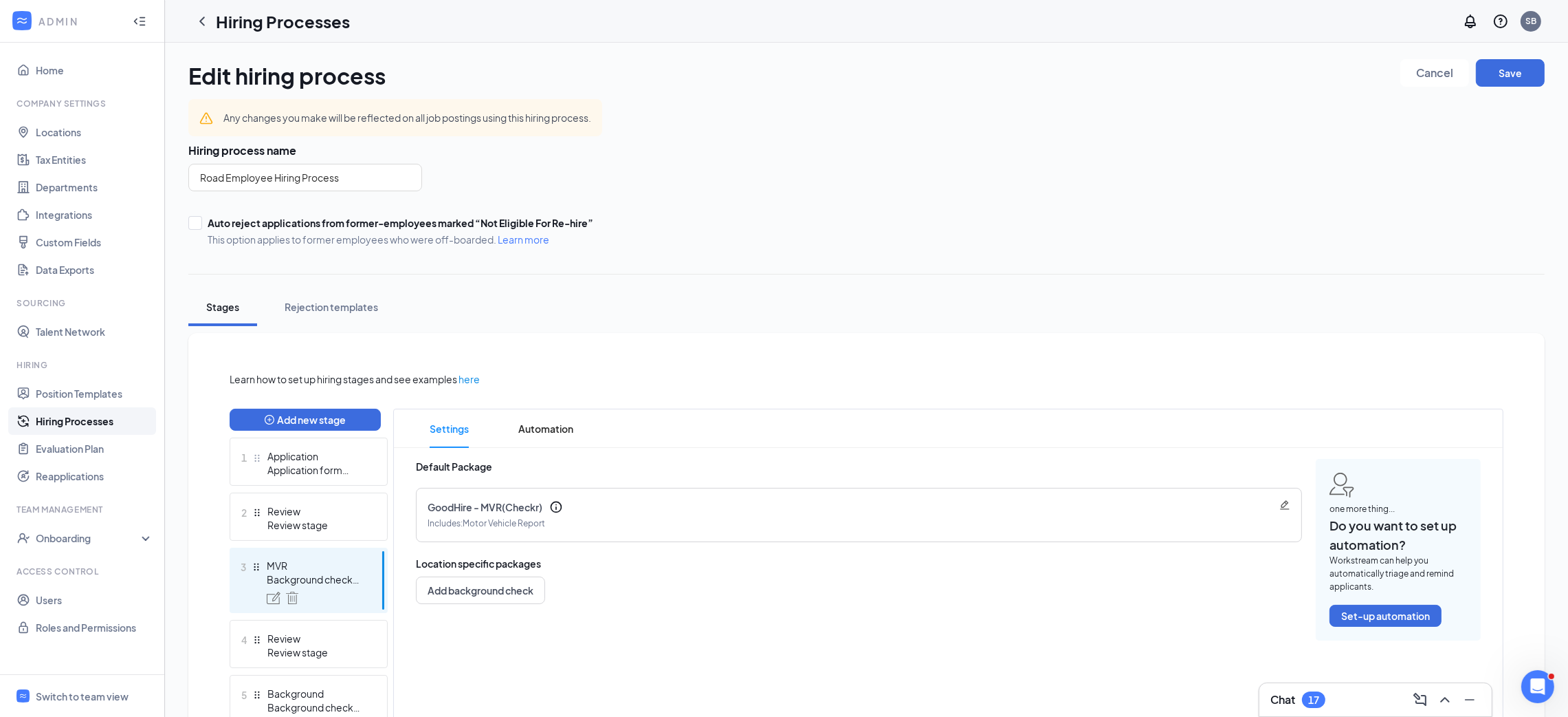
click at [336, 485] on ul "1 Application Application form stage 2 Review Review stage 3 MVR Background che…" at bounding box center [309, 635] width 158 height 396
click at [337, 478] on div "1 Application Application form stage" at bounding box center [309, 462] width 158 height 49
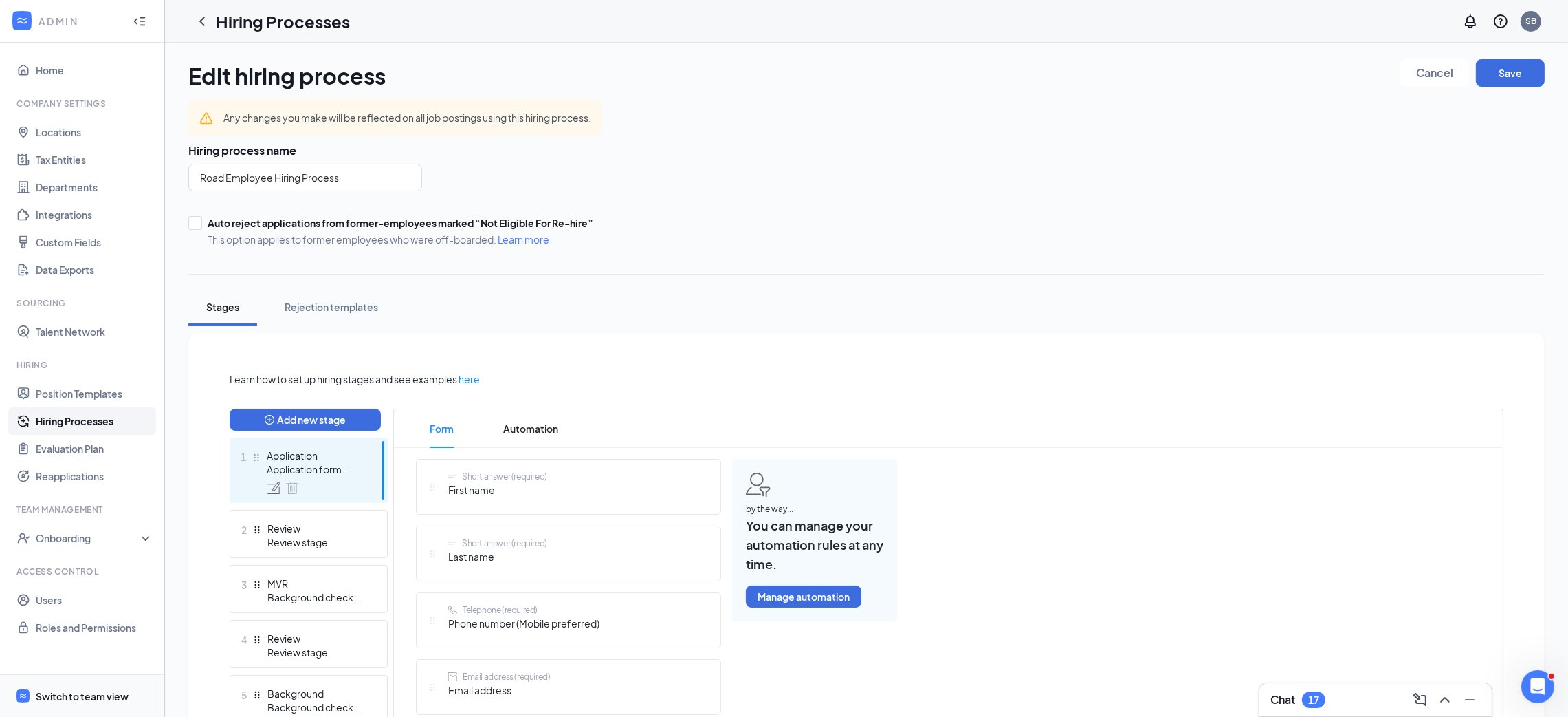
click at [95, 684] on span "Switch to team view" at bounding box center [95, 696] width 118 height 42
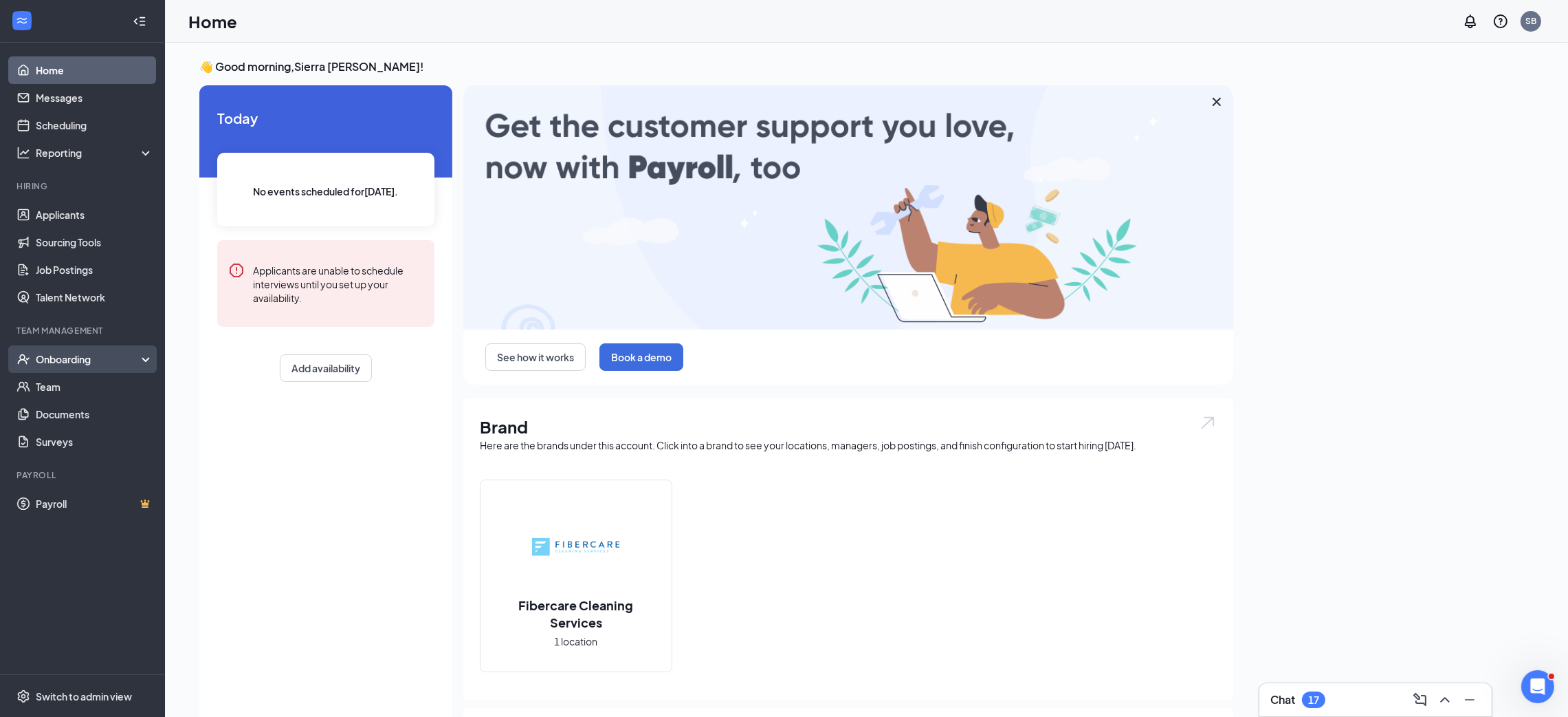
click at [141, 367] on div "Onboarding" at bounding box center [82, 359] width 165 height 28
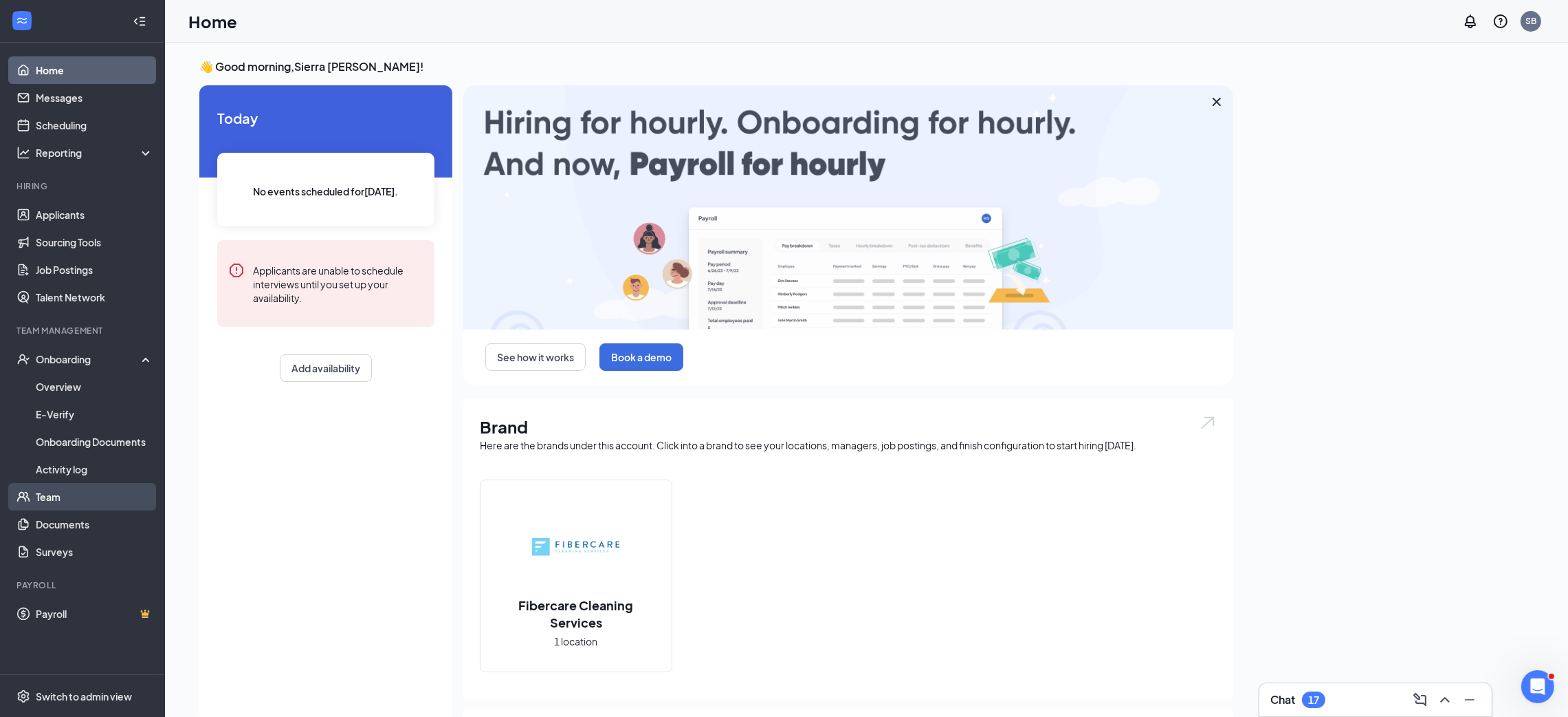
click at [84, 494] on link "Team" at bounding box center [95, 497] width 118 height 28
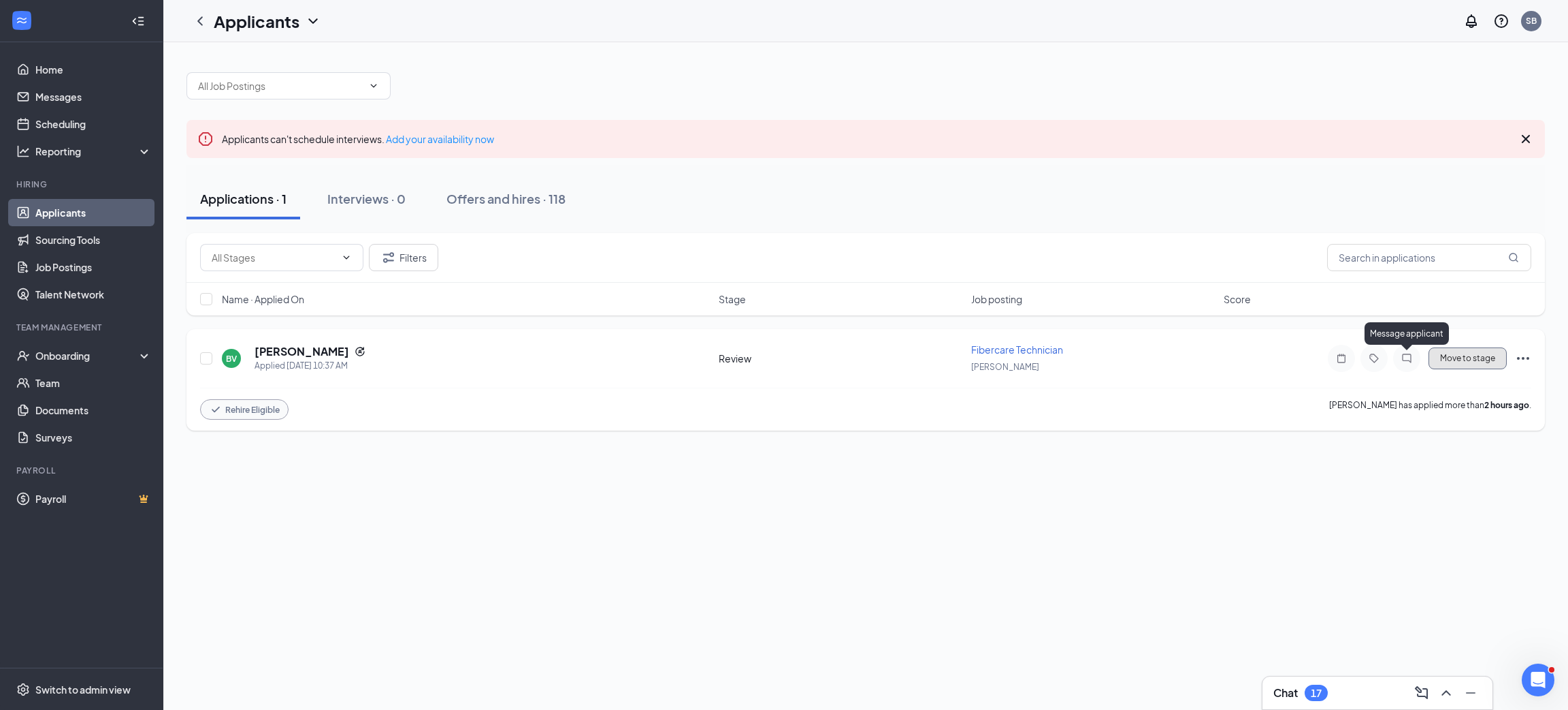
click at [1445, 359] on button "Move to stage" at bounding box center [1467, 359] width 78 height 22
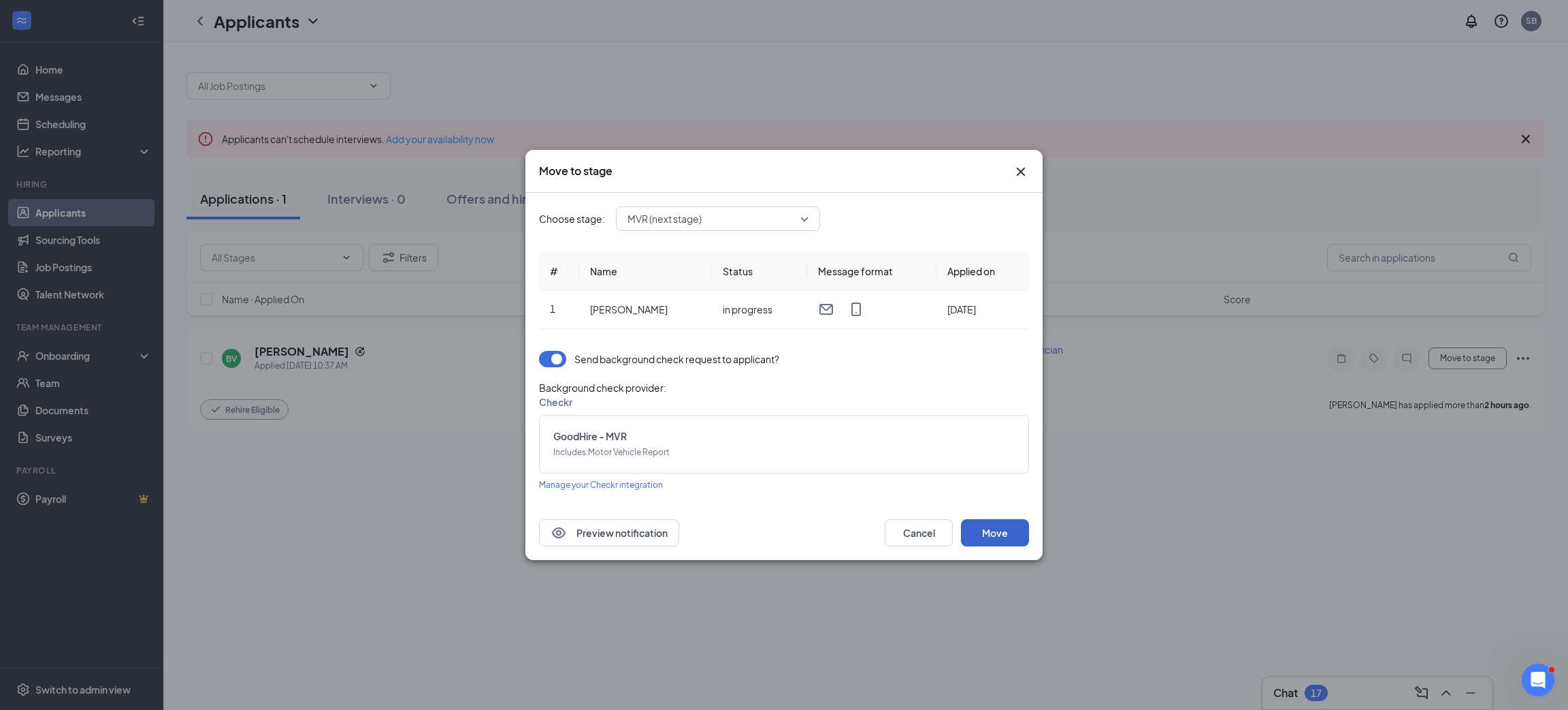
click at [1004, 526] on button "Move" at bounding box center [995, 533] width 68 height 28
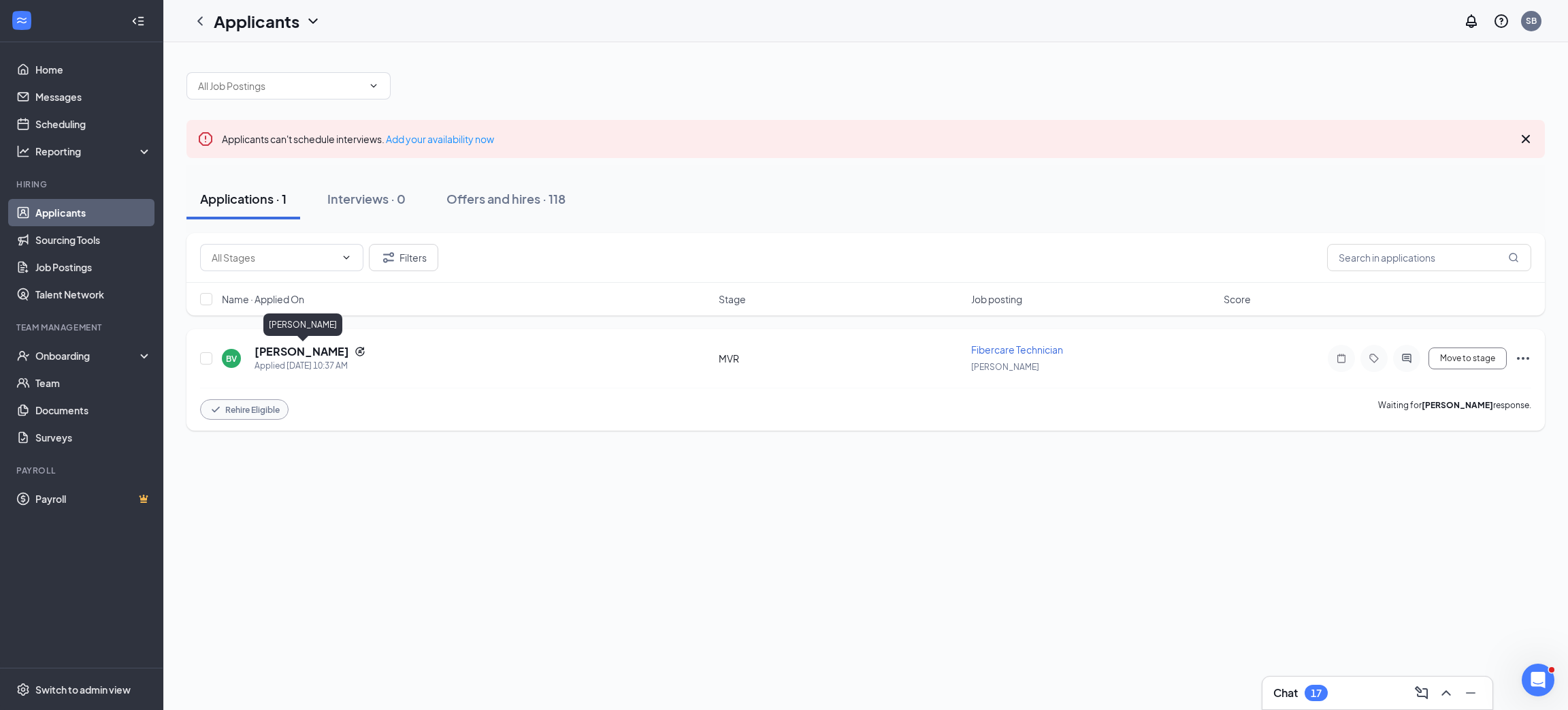
click at [348, 347] on h5 "Benito Valdez Gibson" at bounding box center [302, 351] width 95 height 15
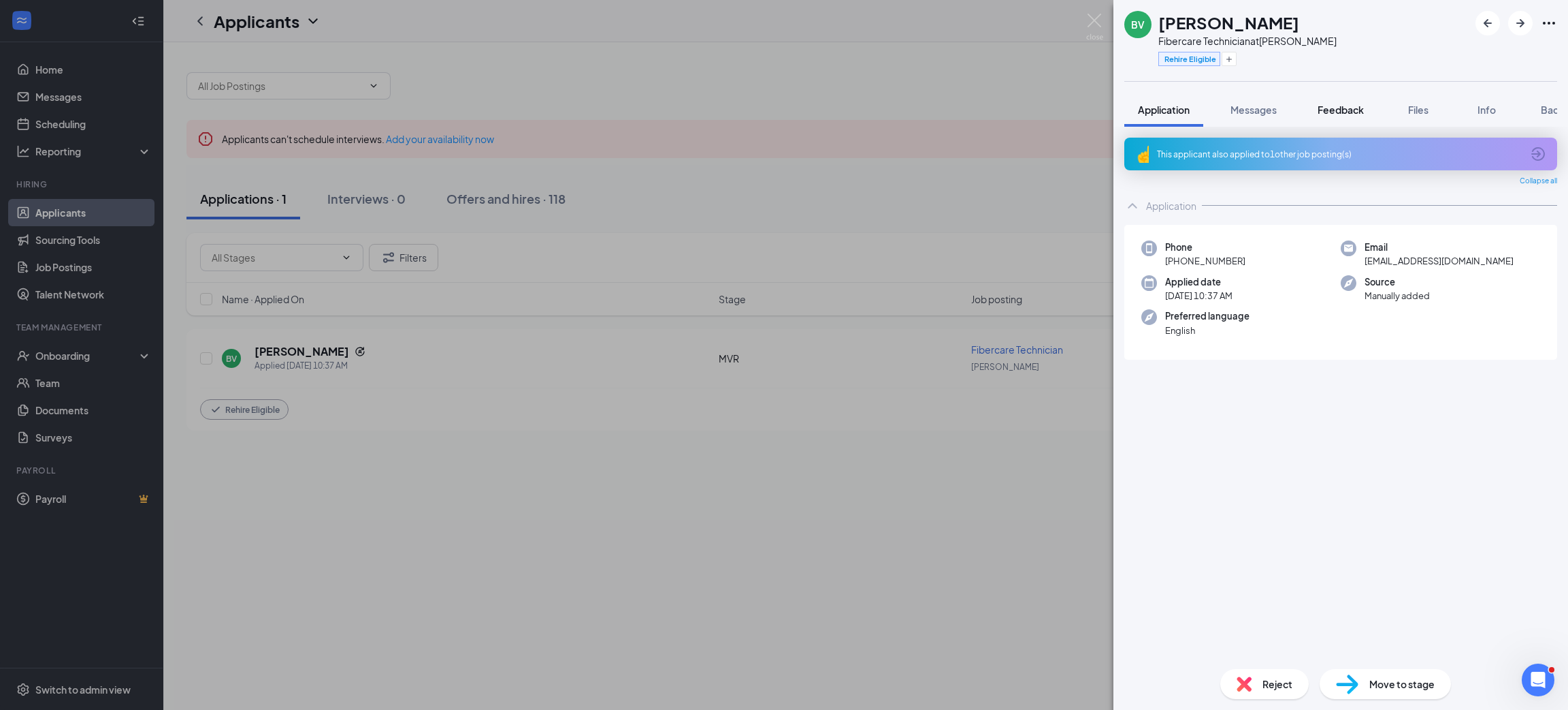
click at [1358, 110] on span "Feedback" at bounding box center [1340, 110] width 46 height 13
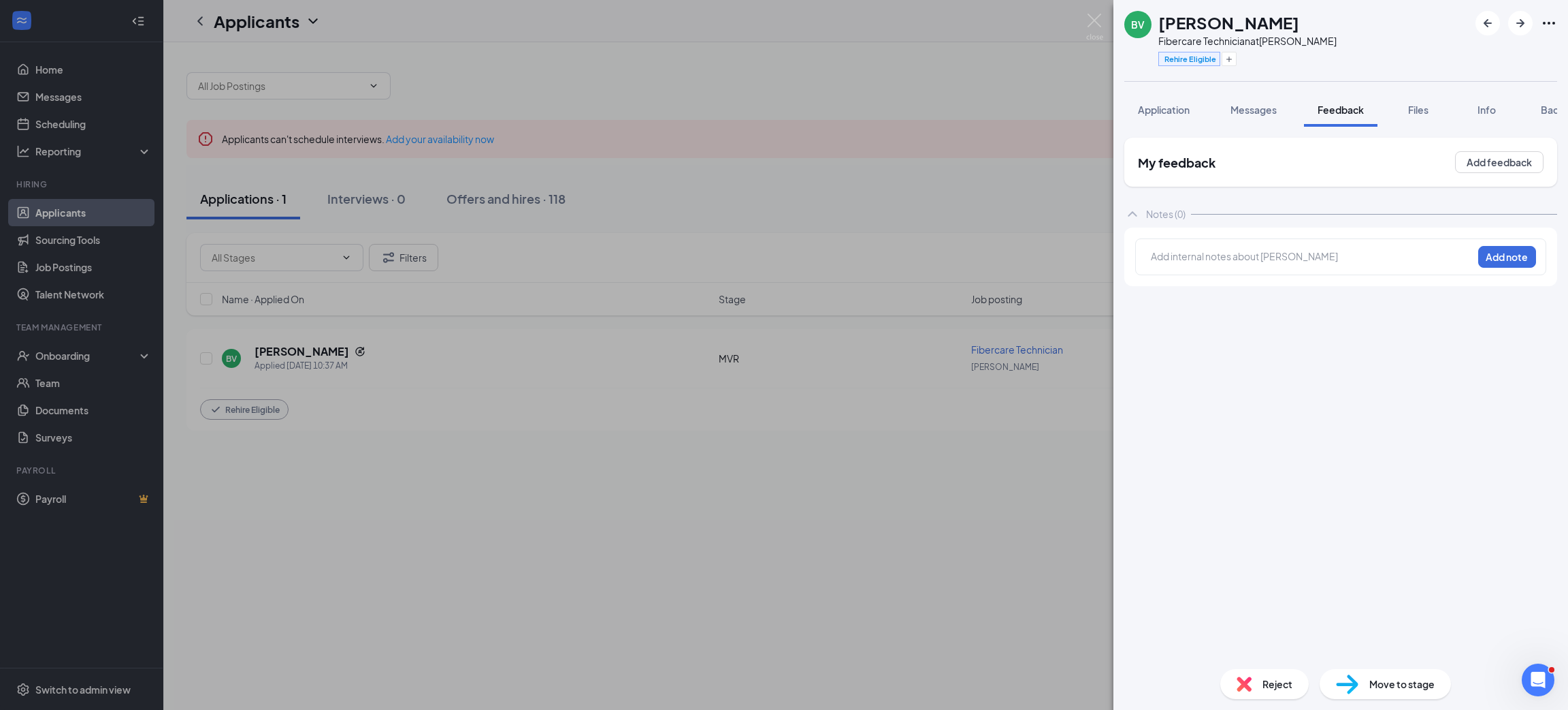
click at [1422, 110] on span "Files" at bounding box center [1418, 110] width 20 height 13
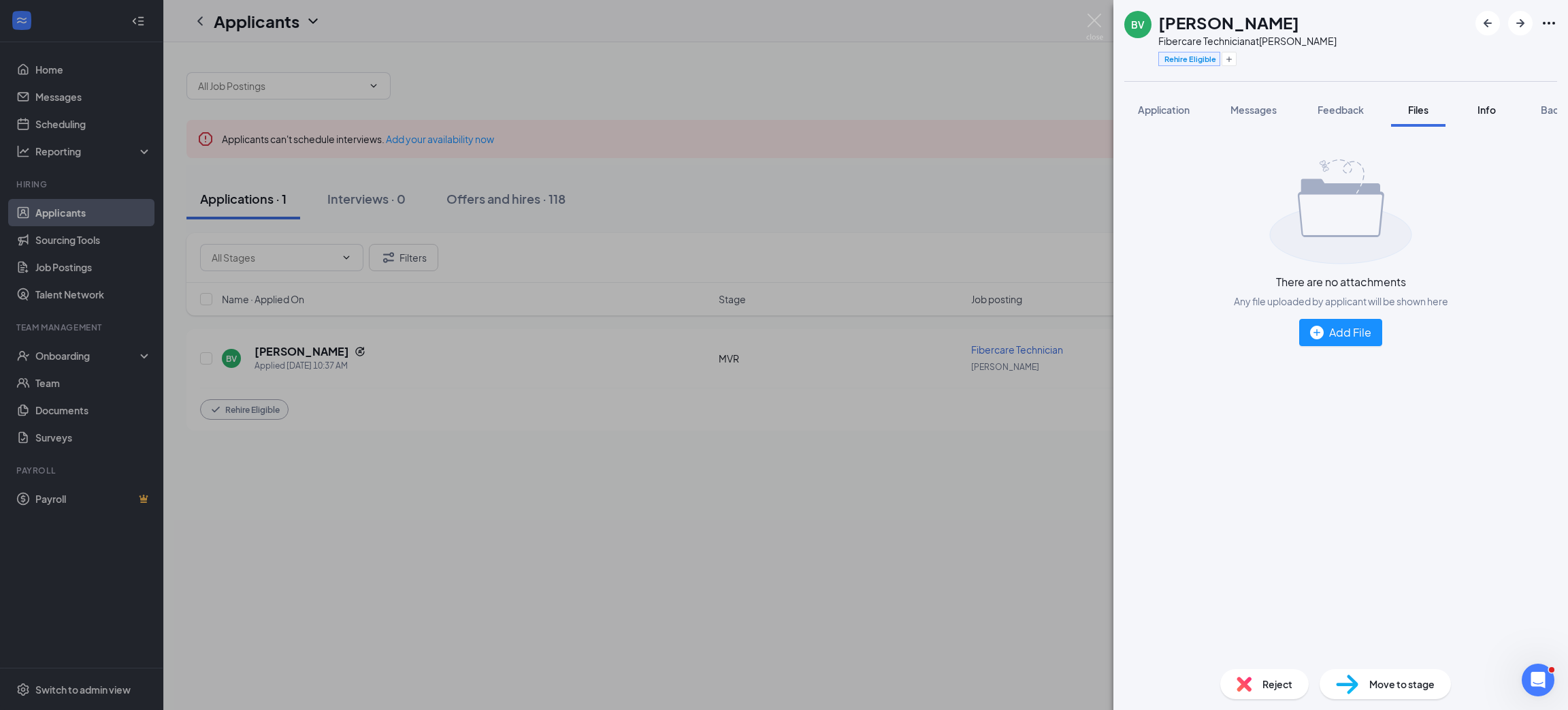
click at [1475, 105] on div "Info" at bounding box center [1486, 110] width 28 height 13
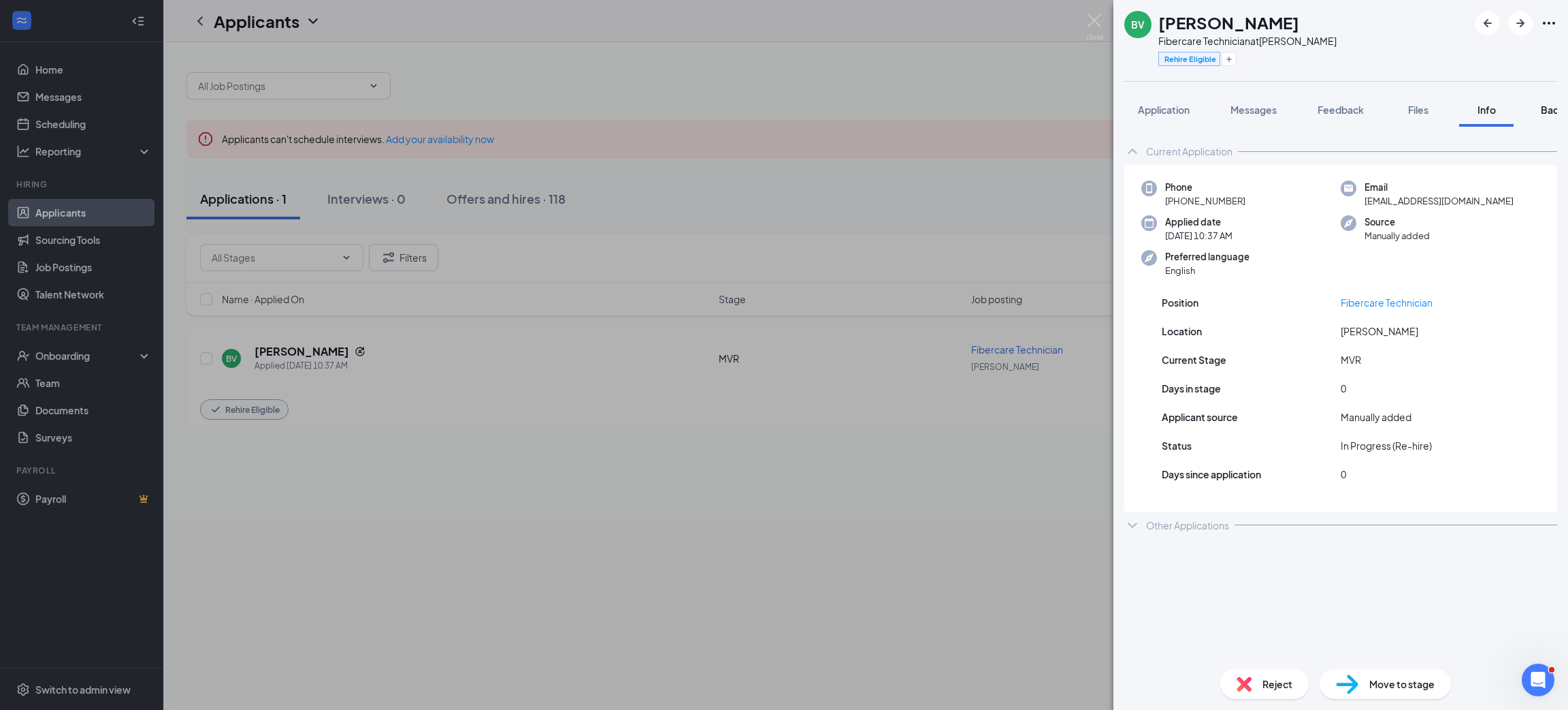
click at [1538, 106] on button "Background" at bounding box center [1568, 110] width 83 height 34
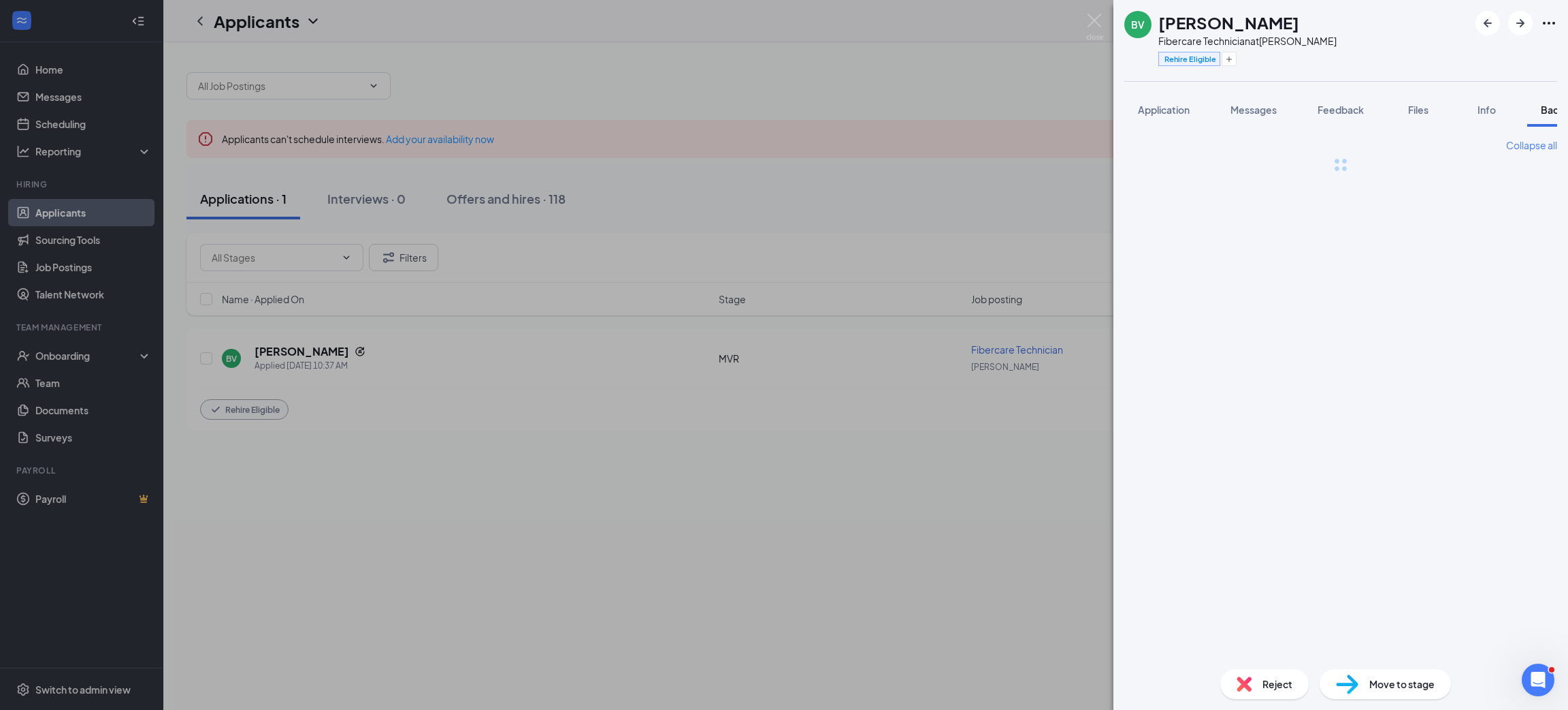
scroll to position [0, 55]
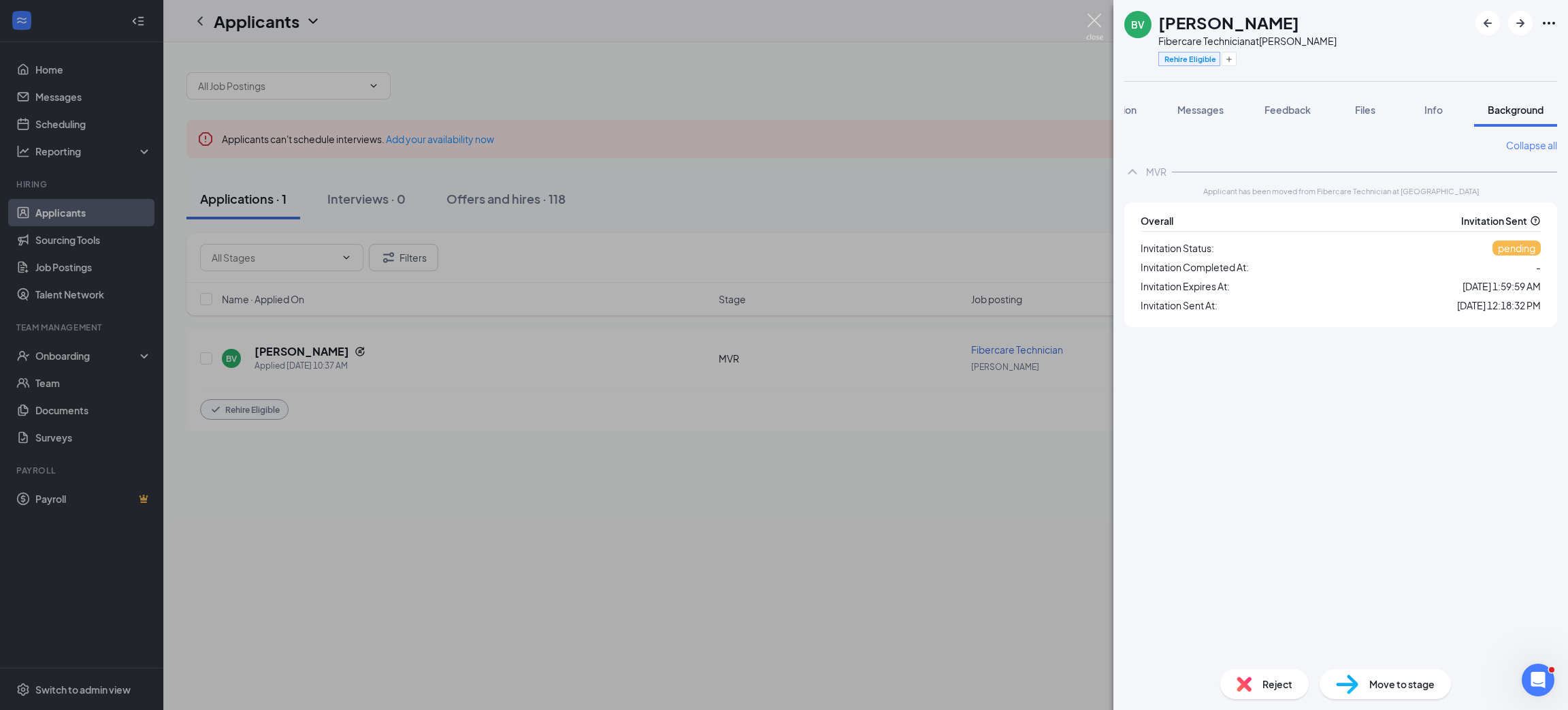
click at [1088, 19] on img at bounding box center [1095, 27] width 17 height 27
